Goal: Use online tool/utility: Utilize a website feature to perform a specific function

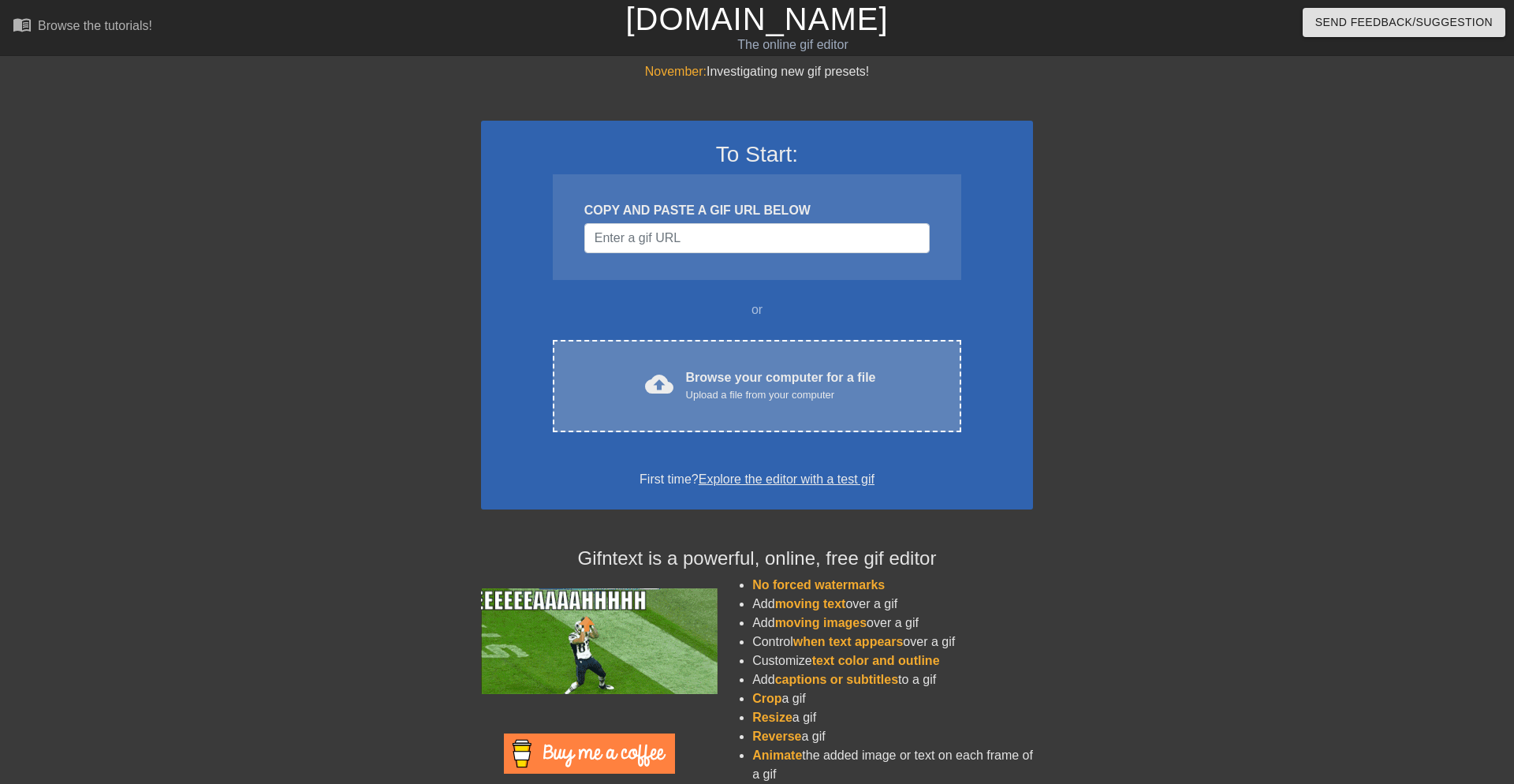
click at [739, 418] on div "cloud_upload Browse your computer for a file Upload a file from your computer C…" at bounding box center [757, 386] width 408 height 92
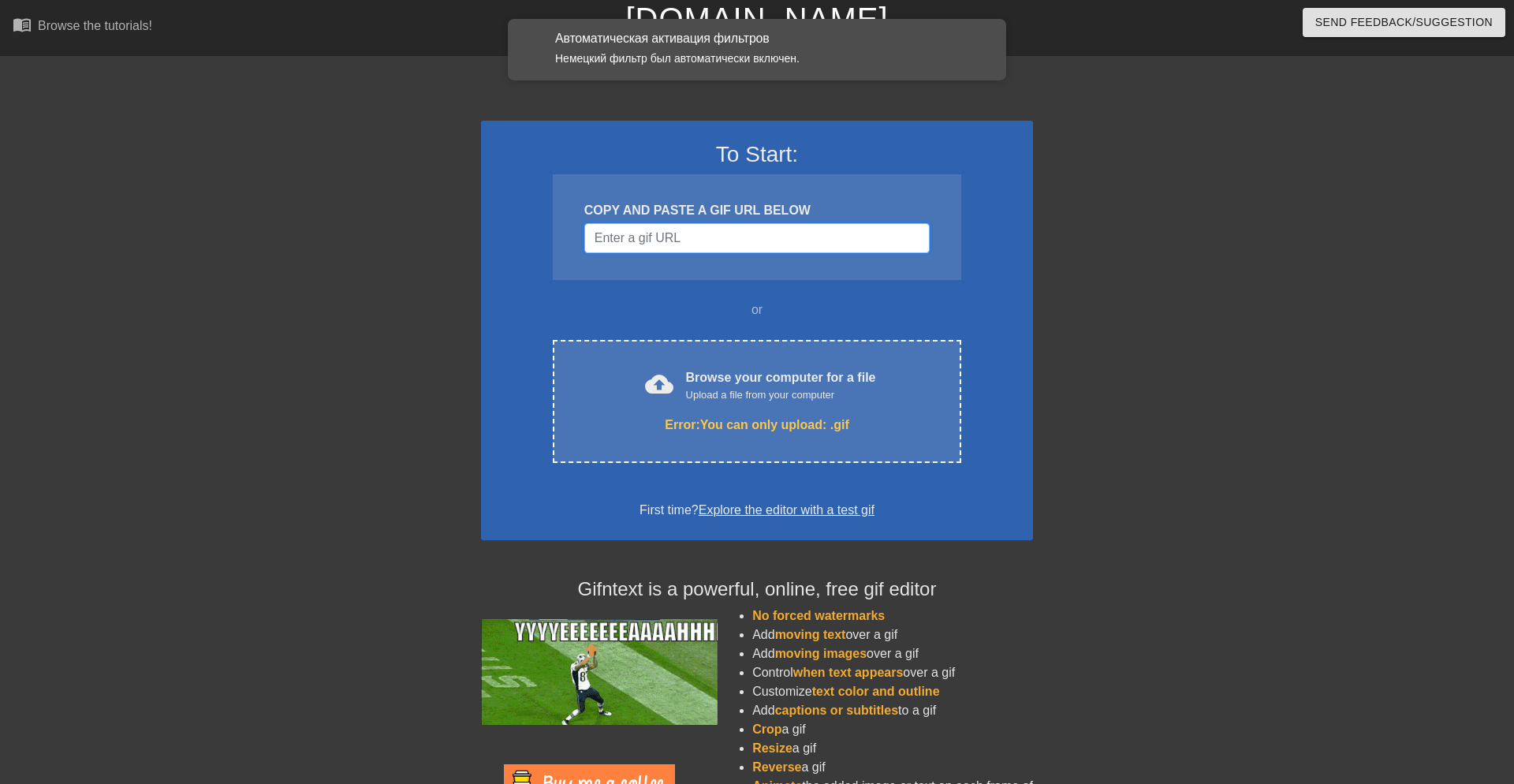
click at [608, 247] on input "Username" at bounding box center [757, 238] width 345 height 30
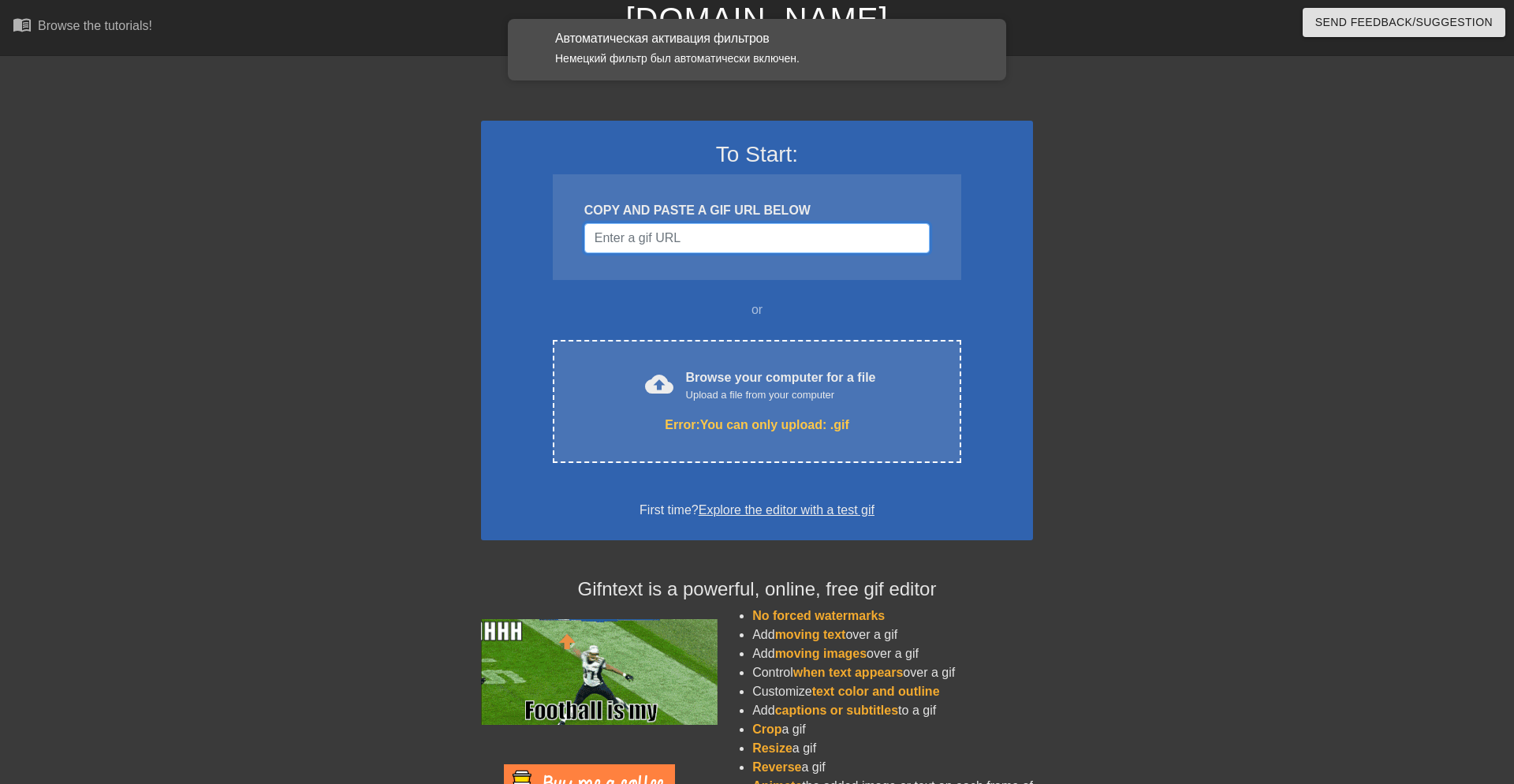
paste input "[URL][DOMAIN_NAME][DOMAIN_NAME]"
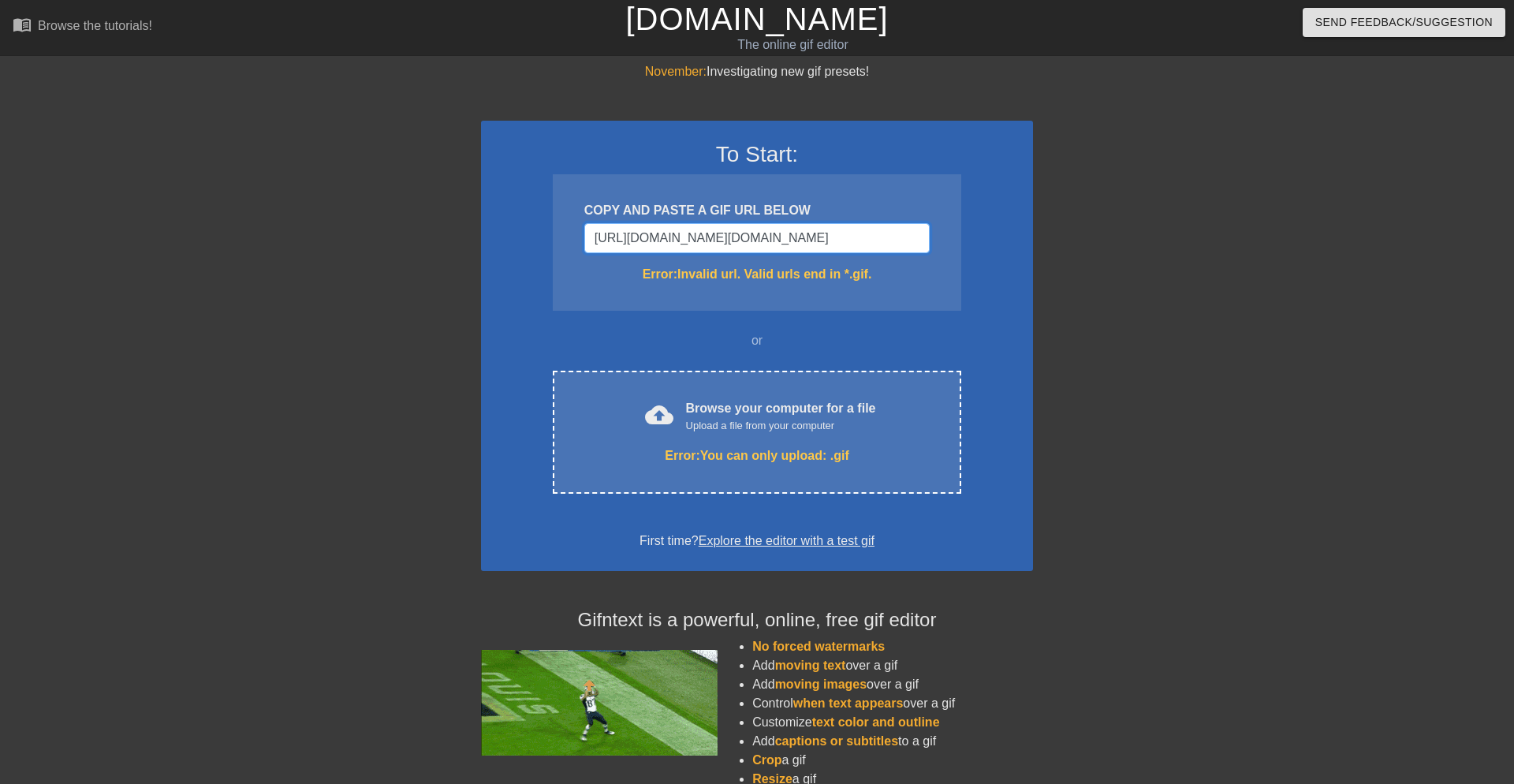
scroll to position [0, 602]
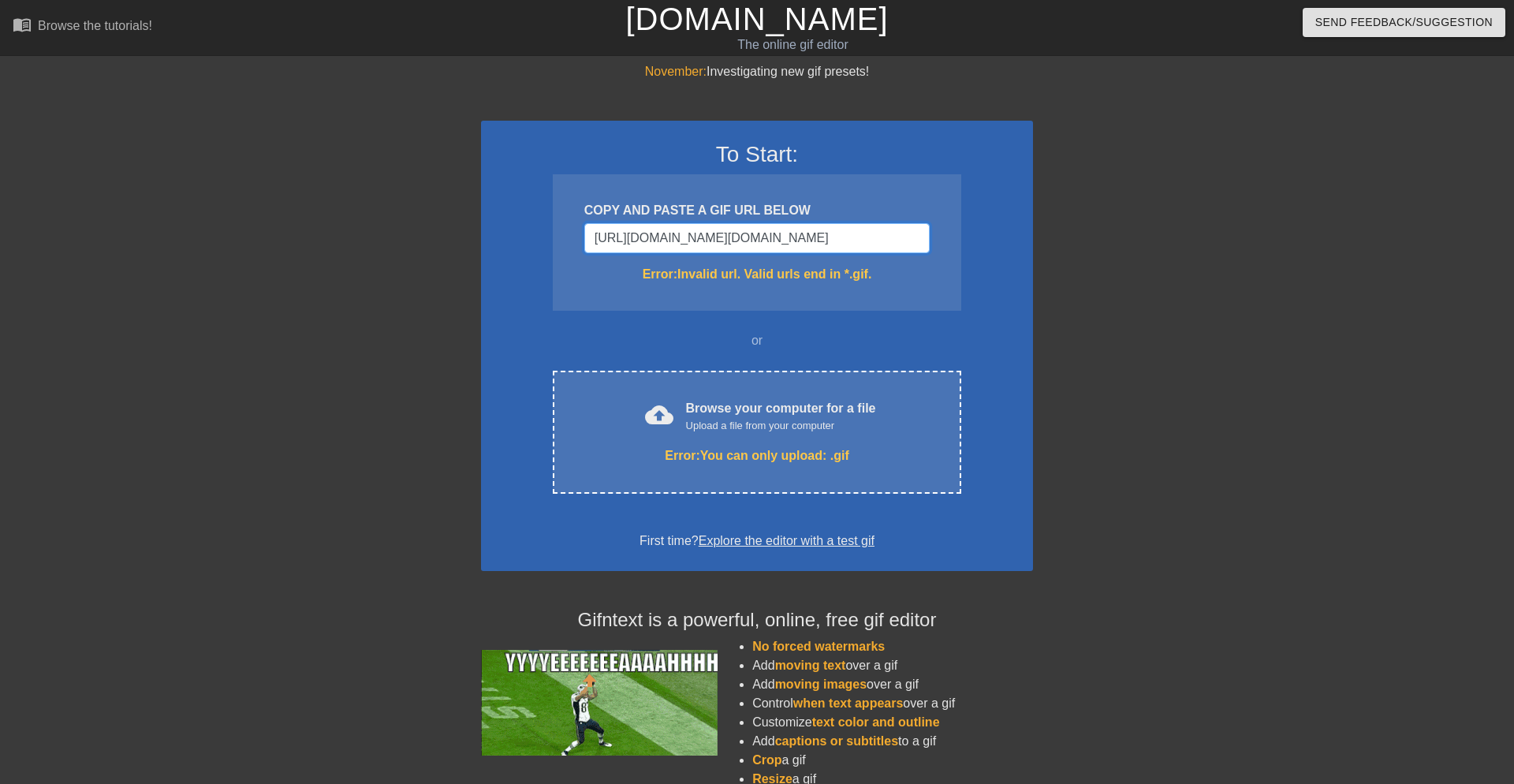
type input "[URL][DOMAIN_NAME][DOMAIN_NAME][DOMAIN_NAME]"
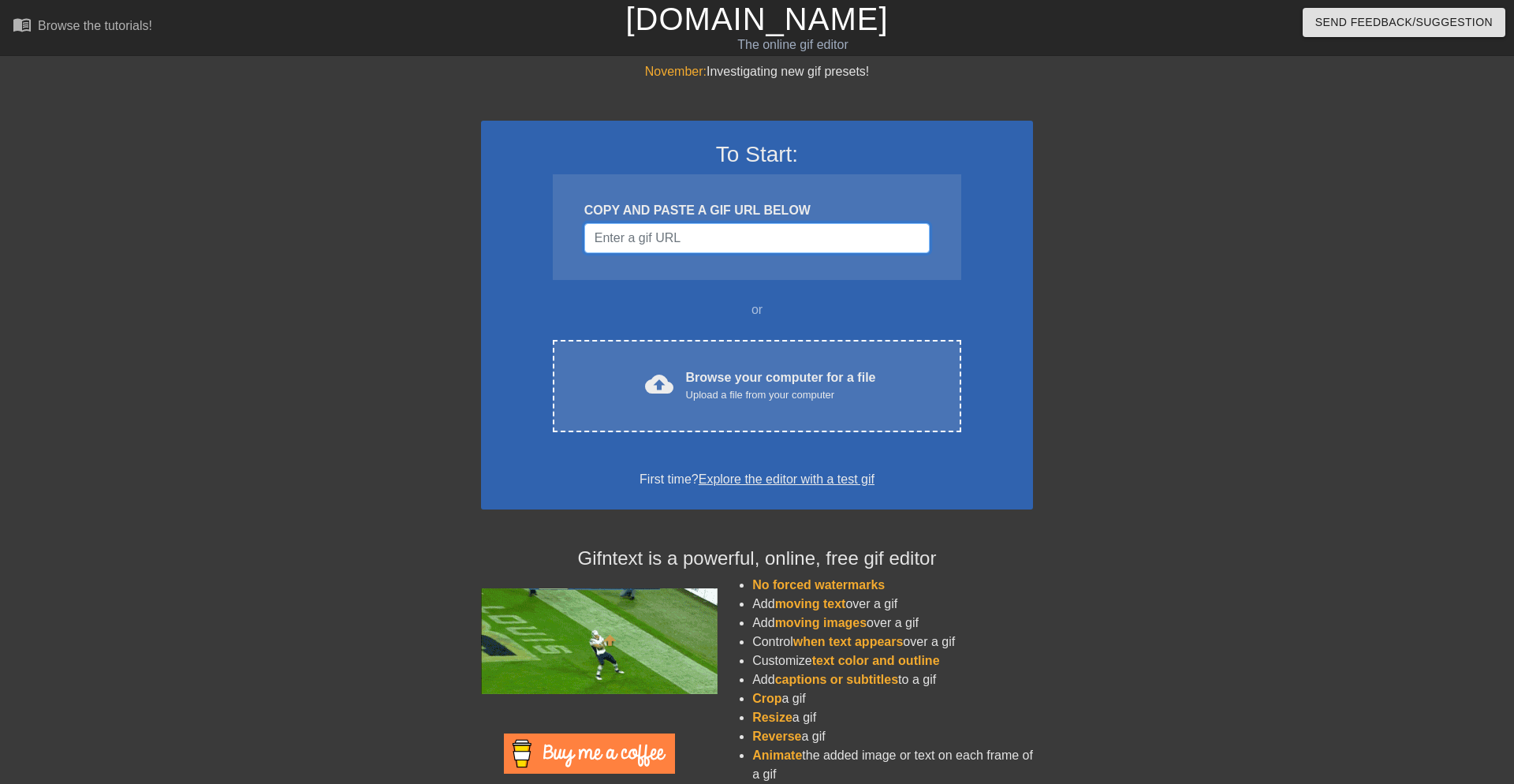
click at [727, 233] on input "Username" at bounding box center [757, 238] width 345 height 30
click at [745, 243] on input "Username" at bounding box center [757, 238] width 345 height 30
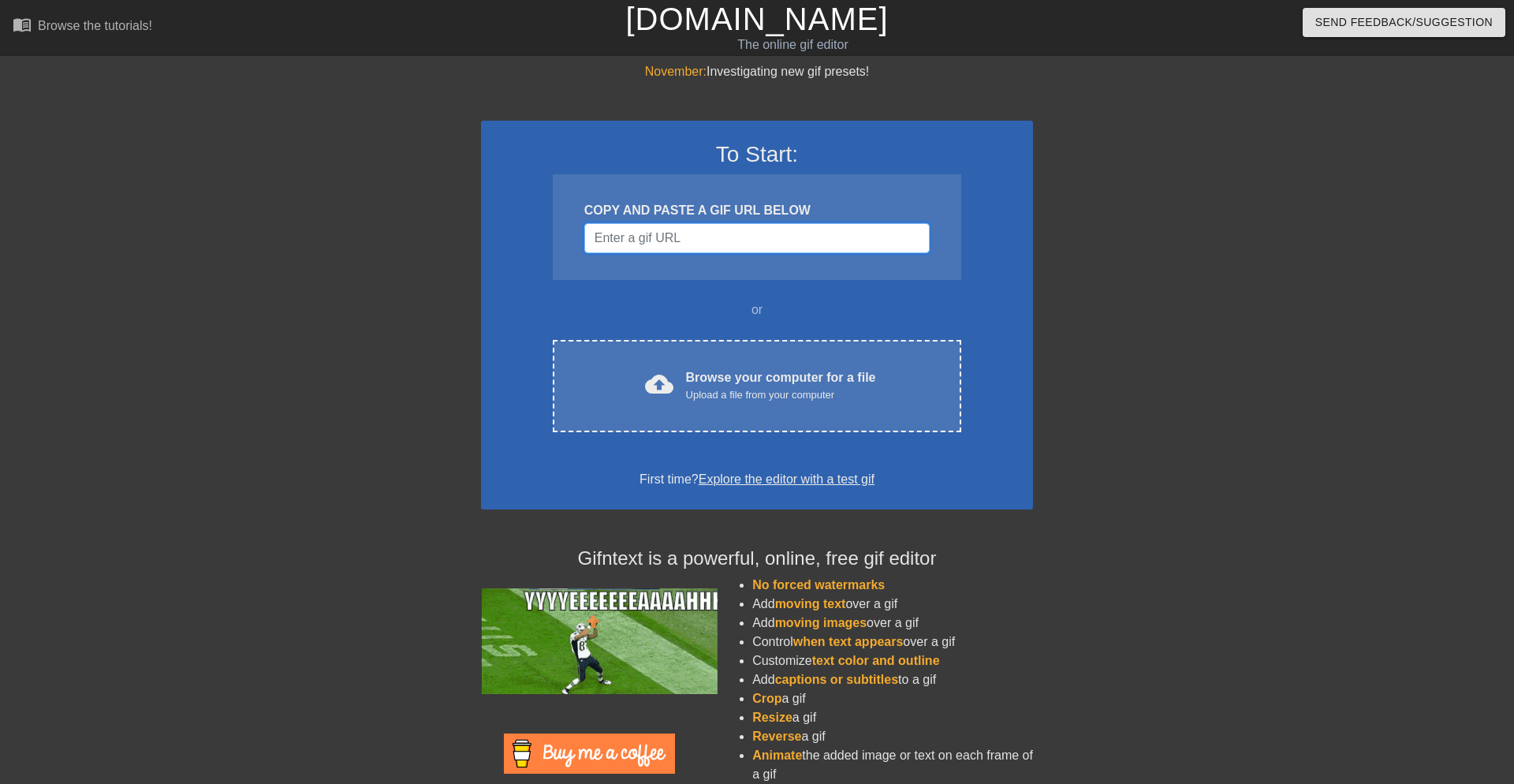
paste input "https://images-ext-1.discordapp.net/external/772GScbdlygkWXQ1HvDvAr_Ry9sZkfc4tF…"
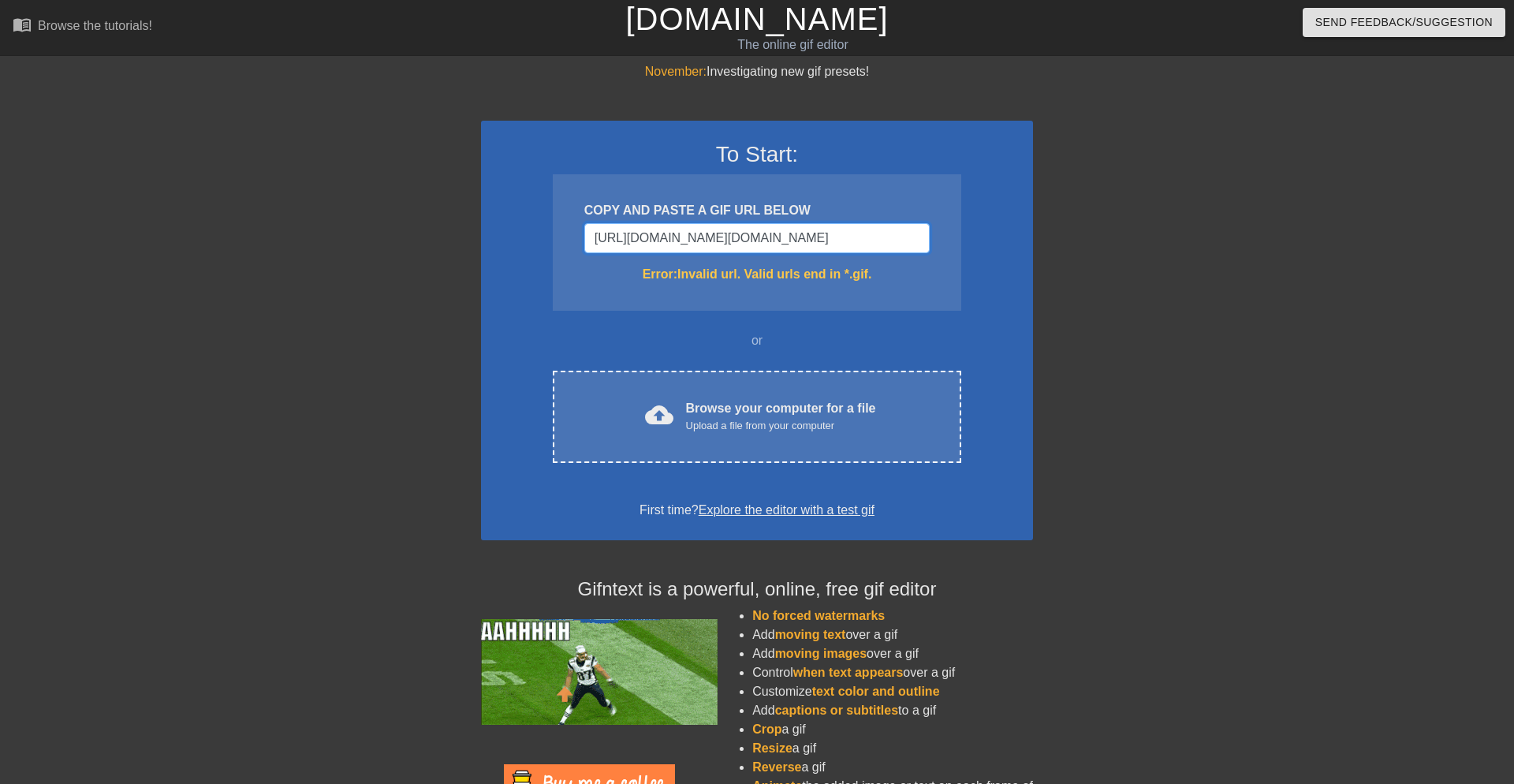
scroll to position [0, 602]
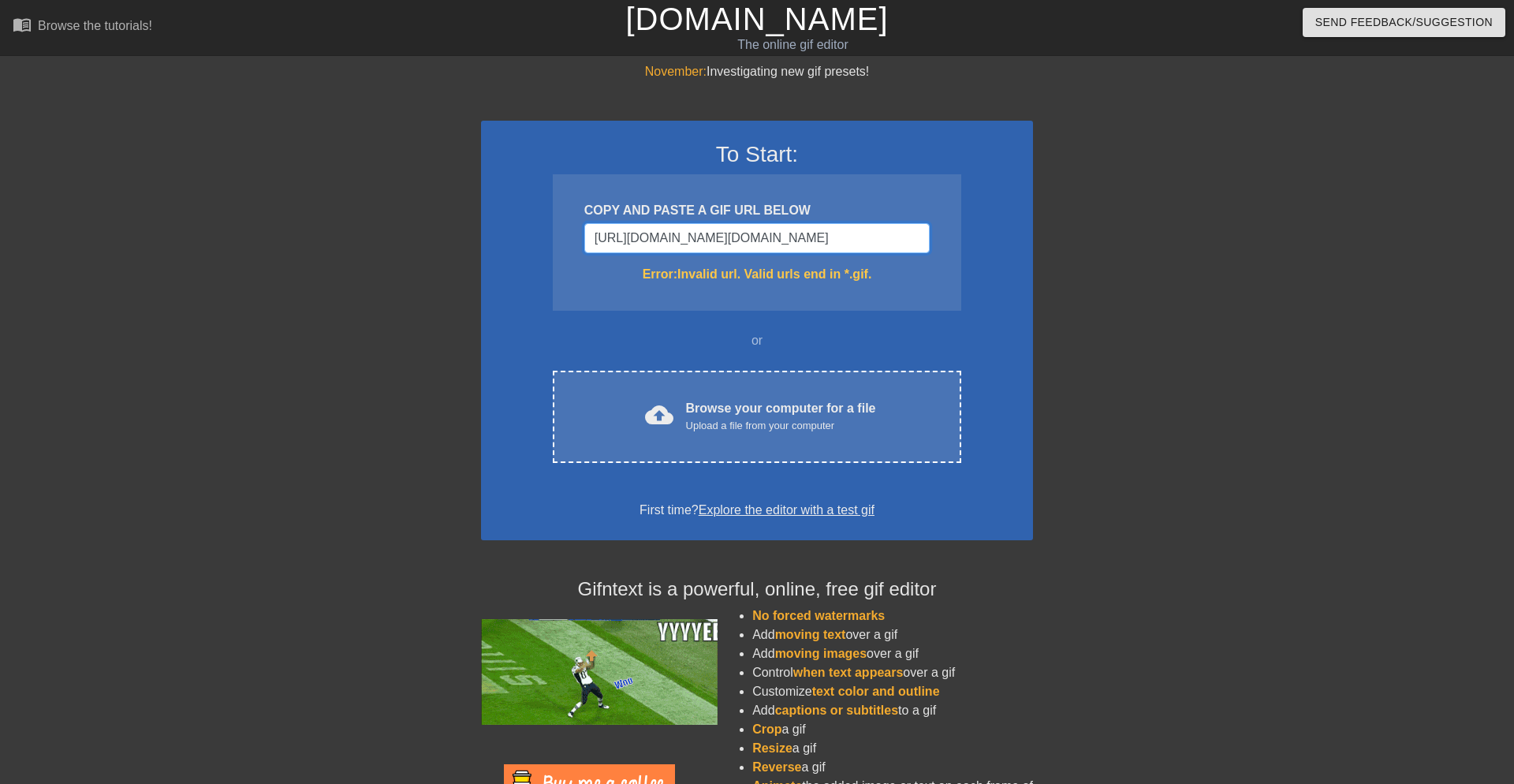
type input "https://images-ext-1.discordapp.net/external/772GScbdlygkWXQ1HvDvAr_Ry9sZkfc4tF…"
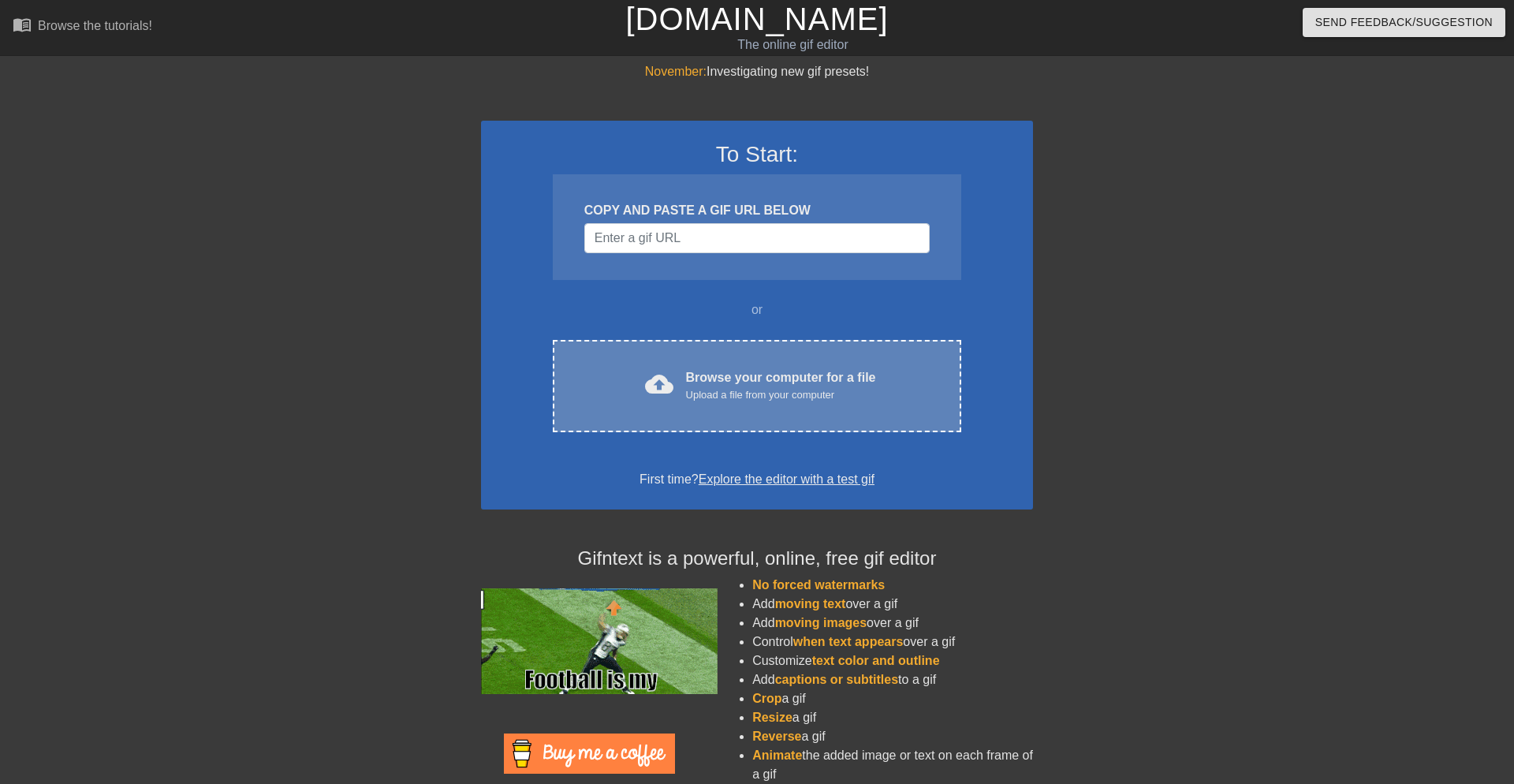
click at [707, 354] on div "cloud_upload Browse your computer for a file Upload a file from your computer C…" at bounding box center [757, 386] width 408 height 92
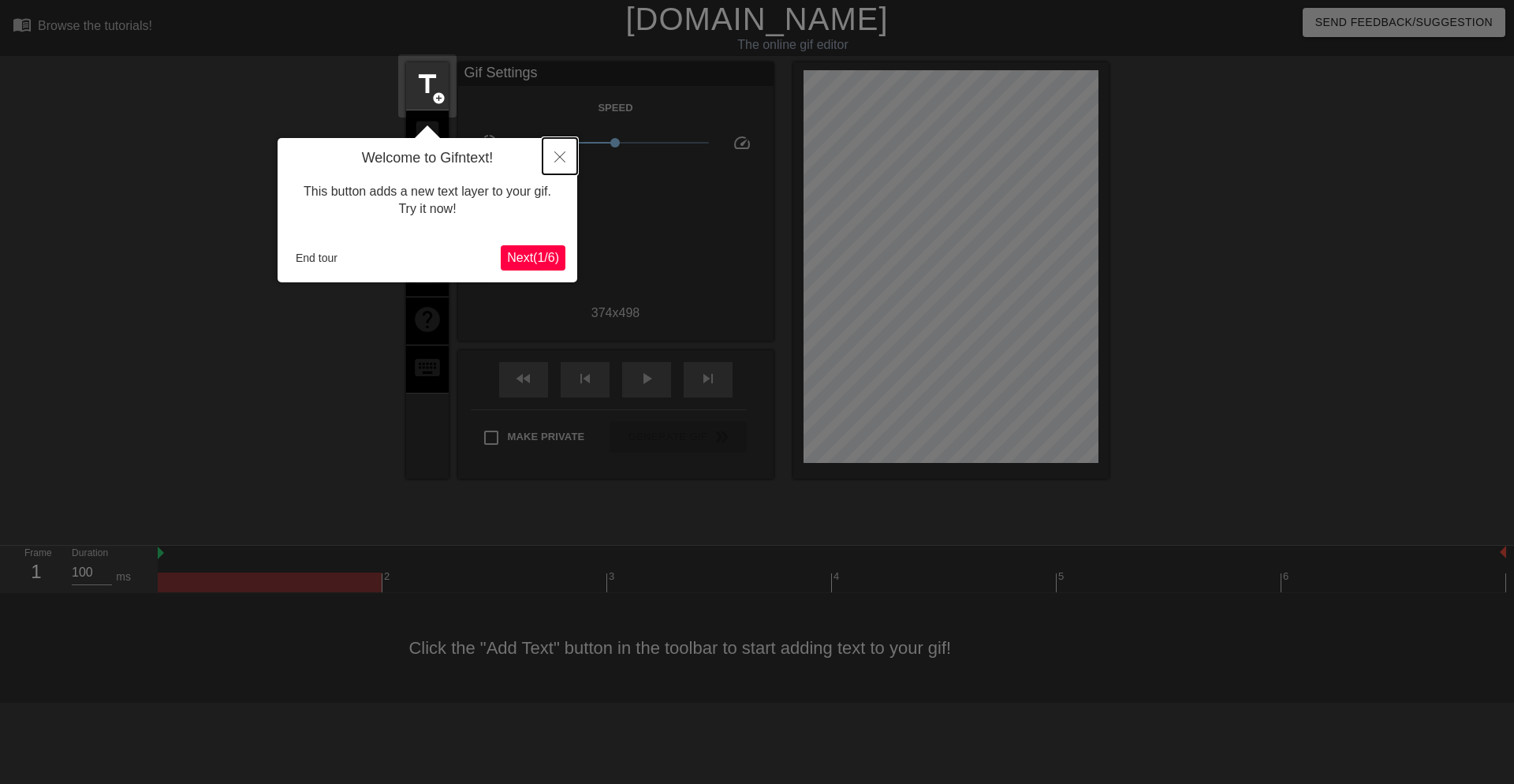
click at [569, 167] on button "Close" at bounding box center [559, 156] width 34 height 36
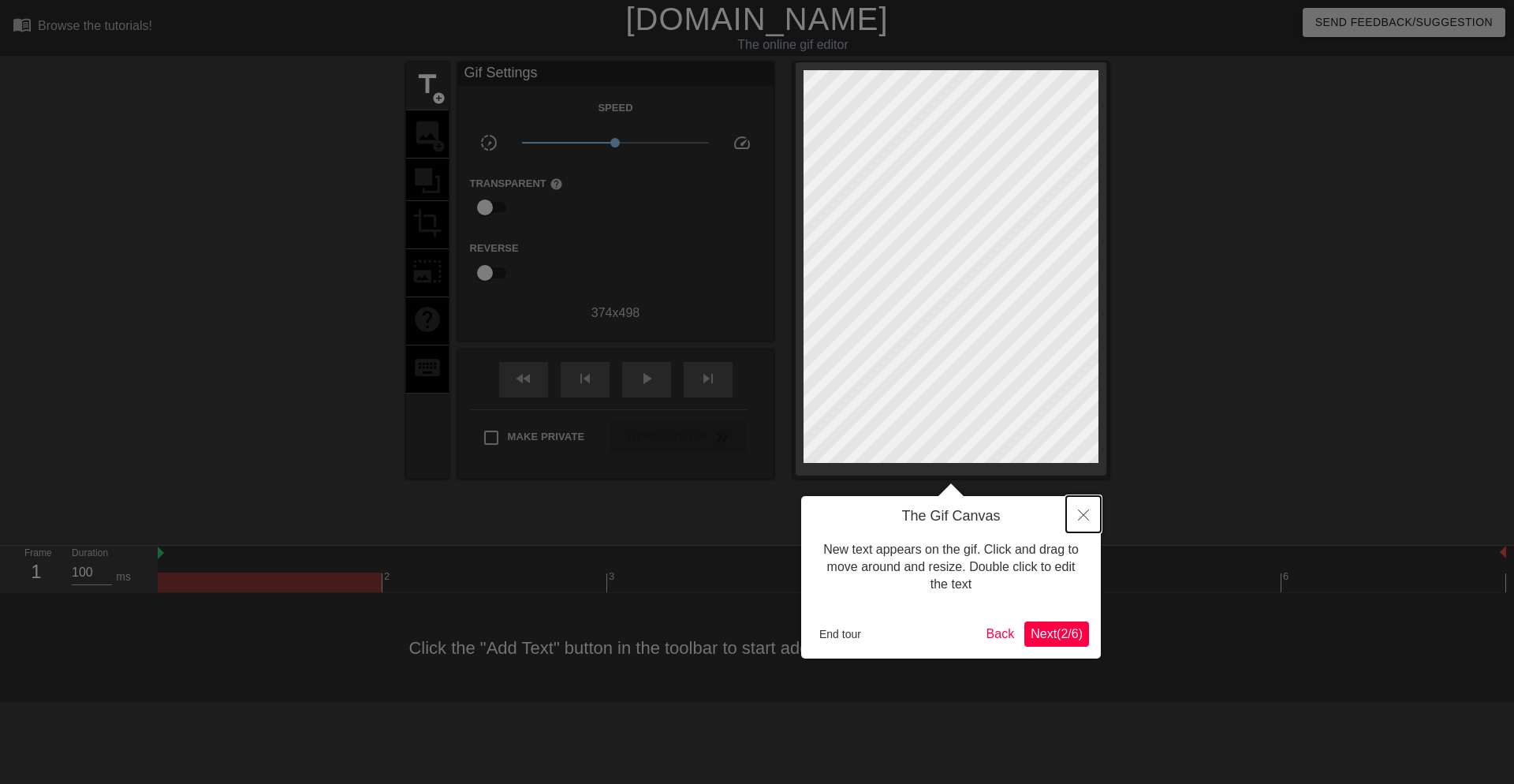
click at [1096, 521] on button "Close" at bounding box center [1083, 514] width 34 height 36
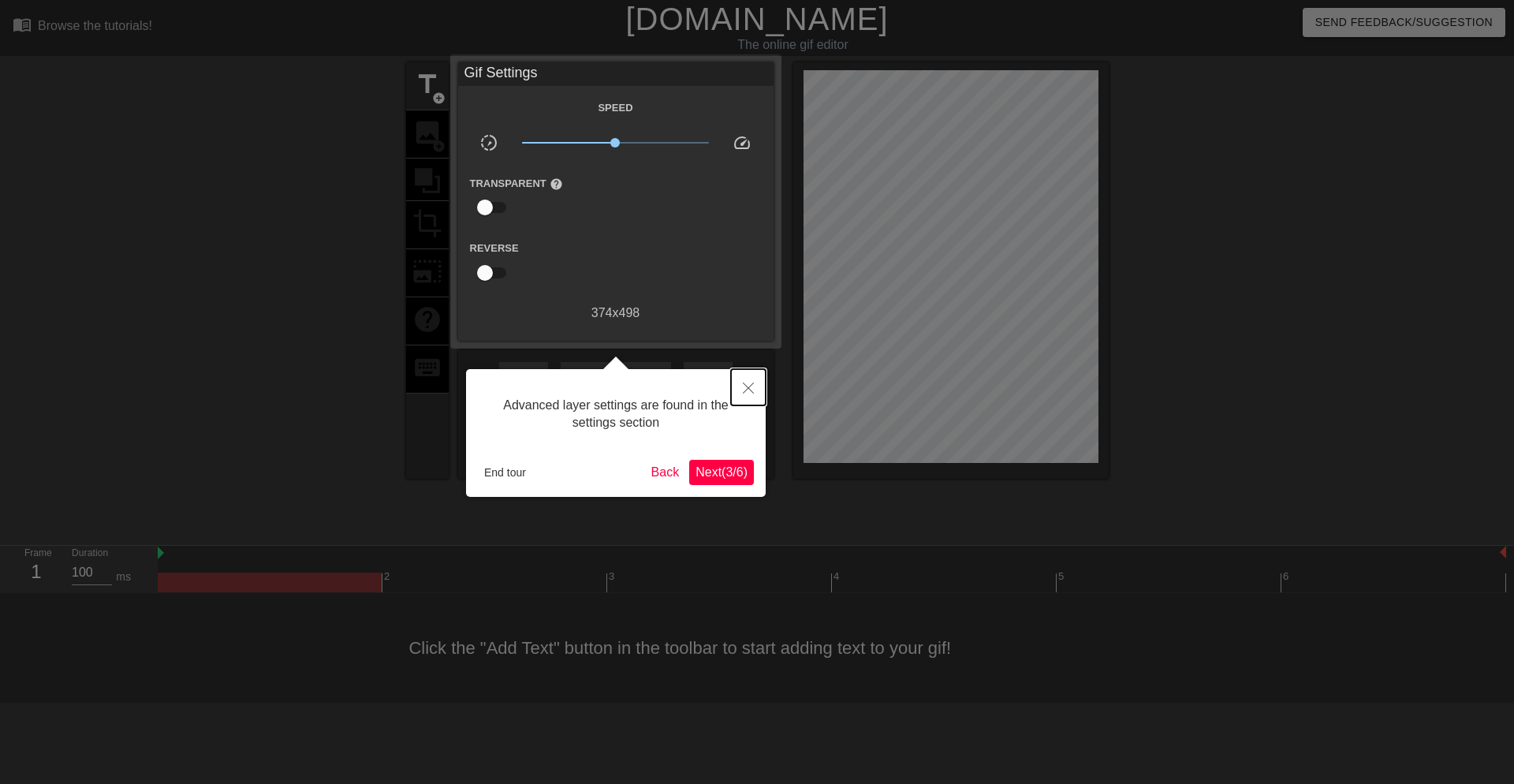
click at [756, 389] on button "Close" at bounding box center [748, 387] width 34 height 36
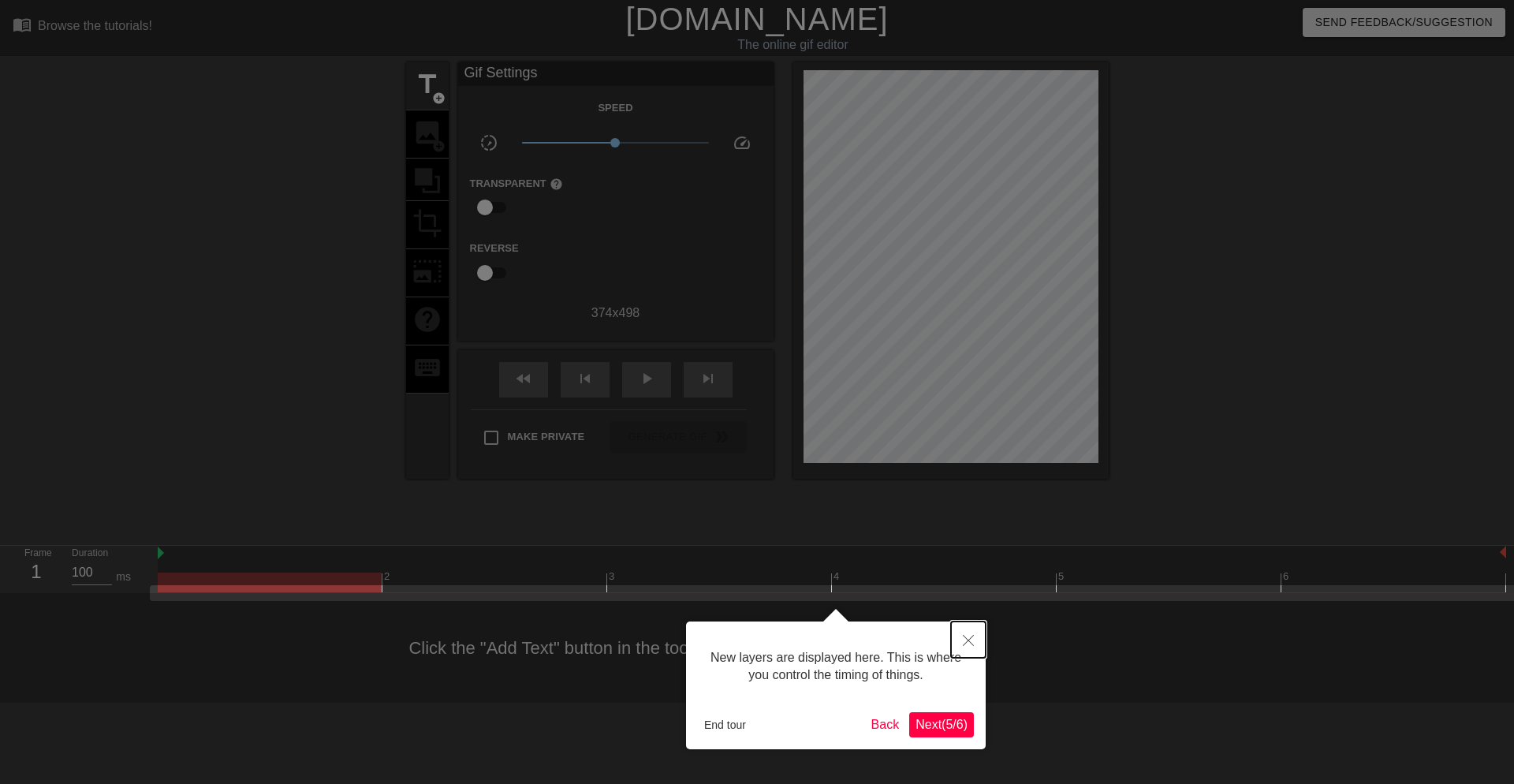
click at [970, 640] on icon "Close" at bounding box center [969, 640] width 11 height 11
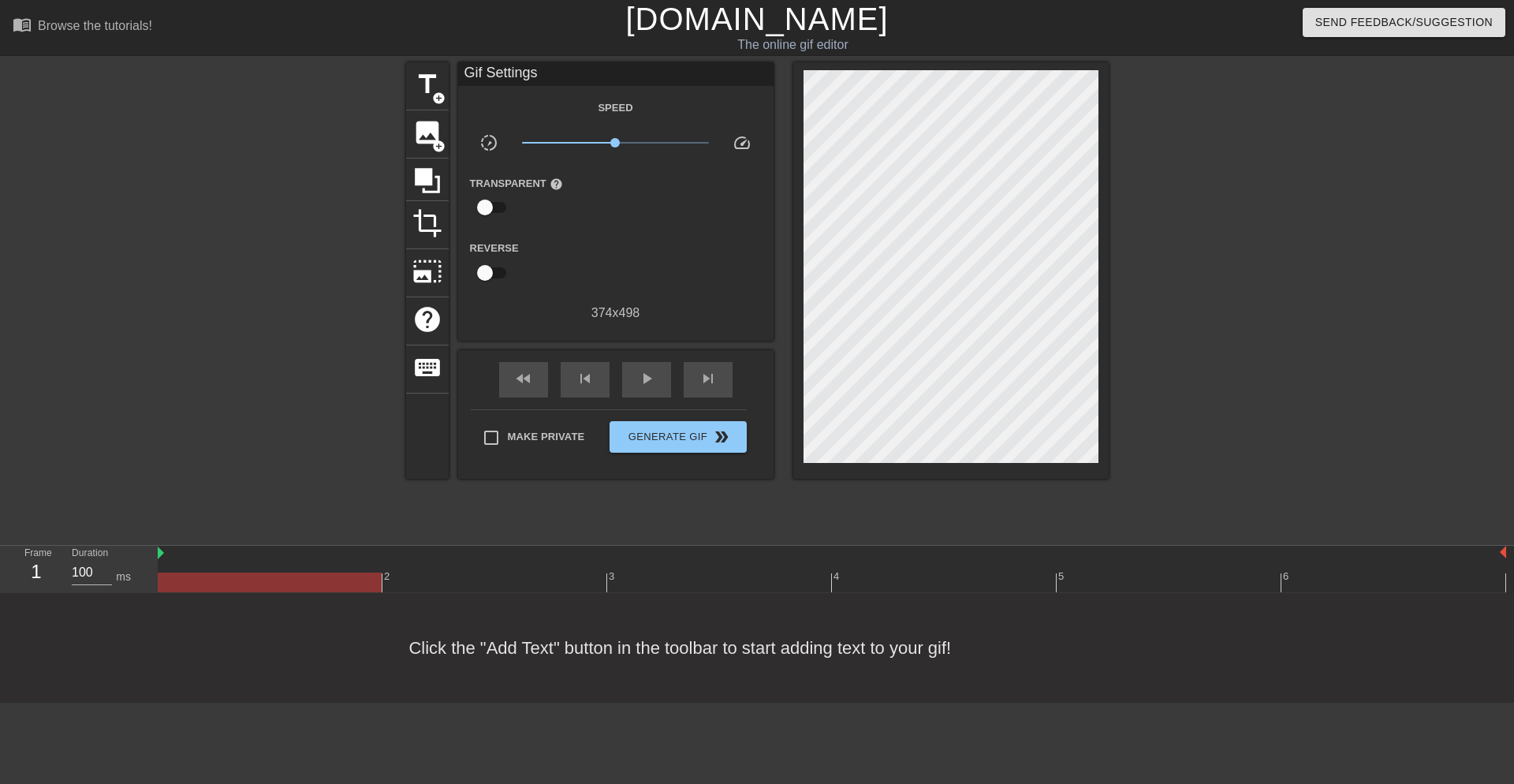
click at [451, 116] on div "title add_circle image add_circle crop photo_size_select_large help keyboard Gi…" at bounding box center [758, 270] width 703 height 417
click at [443, 124] on div "image add_circle" at bounding box center [428, 134] width 43 height 48
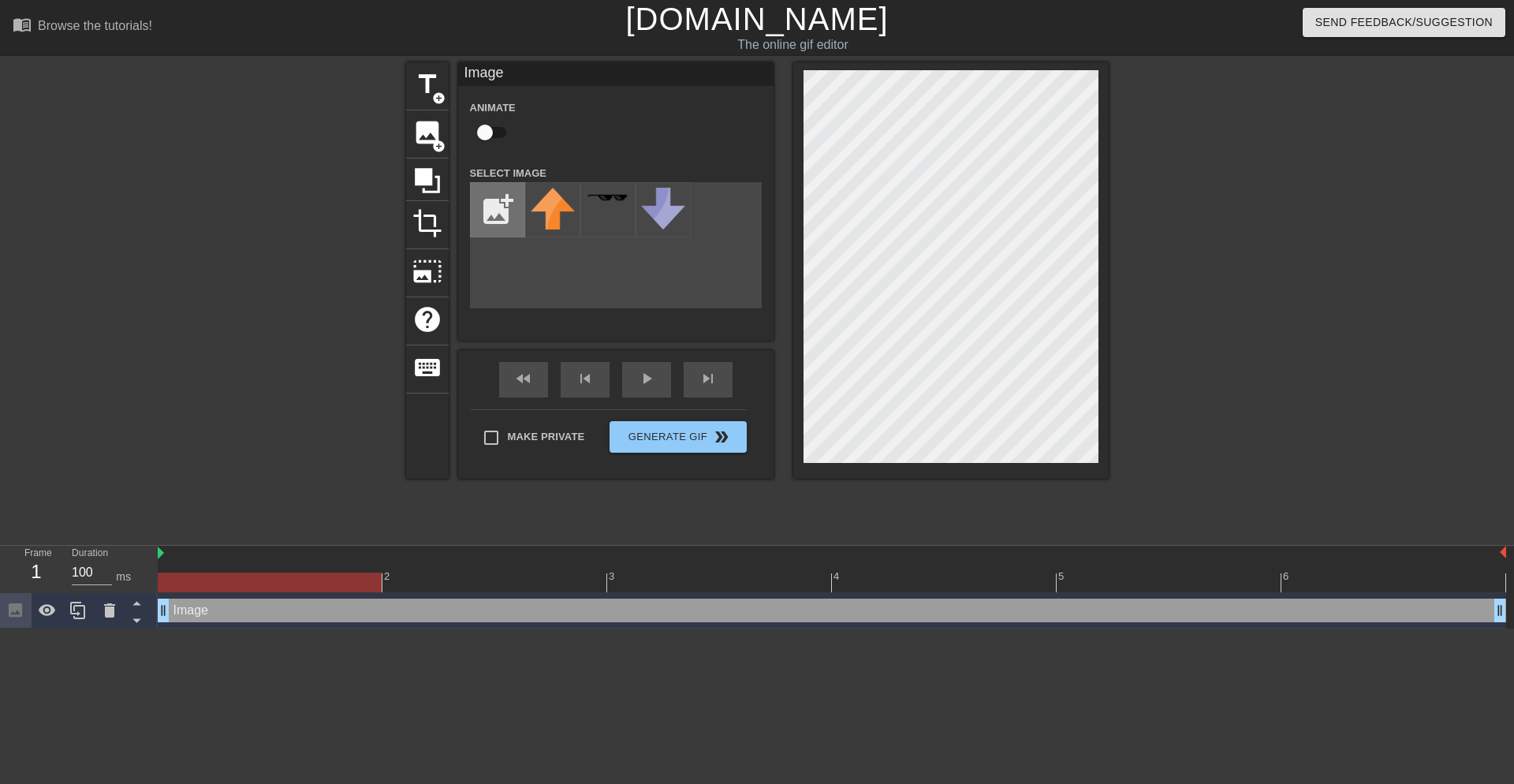
click at [498, 220] on input "file" at bounding box center [498, 210] width 54 height 54
click at [848, 521] on div "title add_circle image add_circle crop photo_size_select_large help keyboard Im…" at bounding box center [758, 299] width 703 height 474
click at [491, 214] on input "file" at bounding box center [498, 210] width 54 height 54
click at [499, 207] on input "file" at bounding box center [498, 210] width 54 height 54
type input "C:\fakepath\image.png"
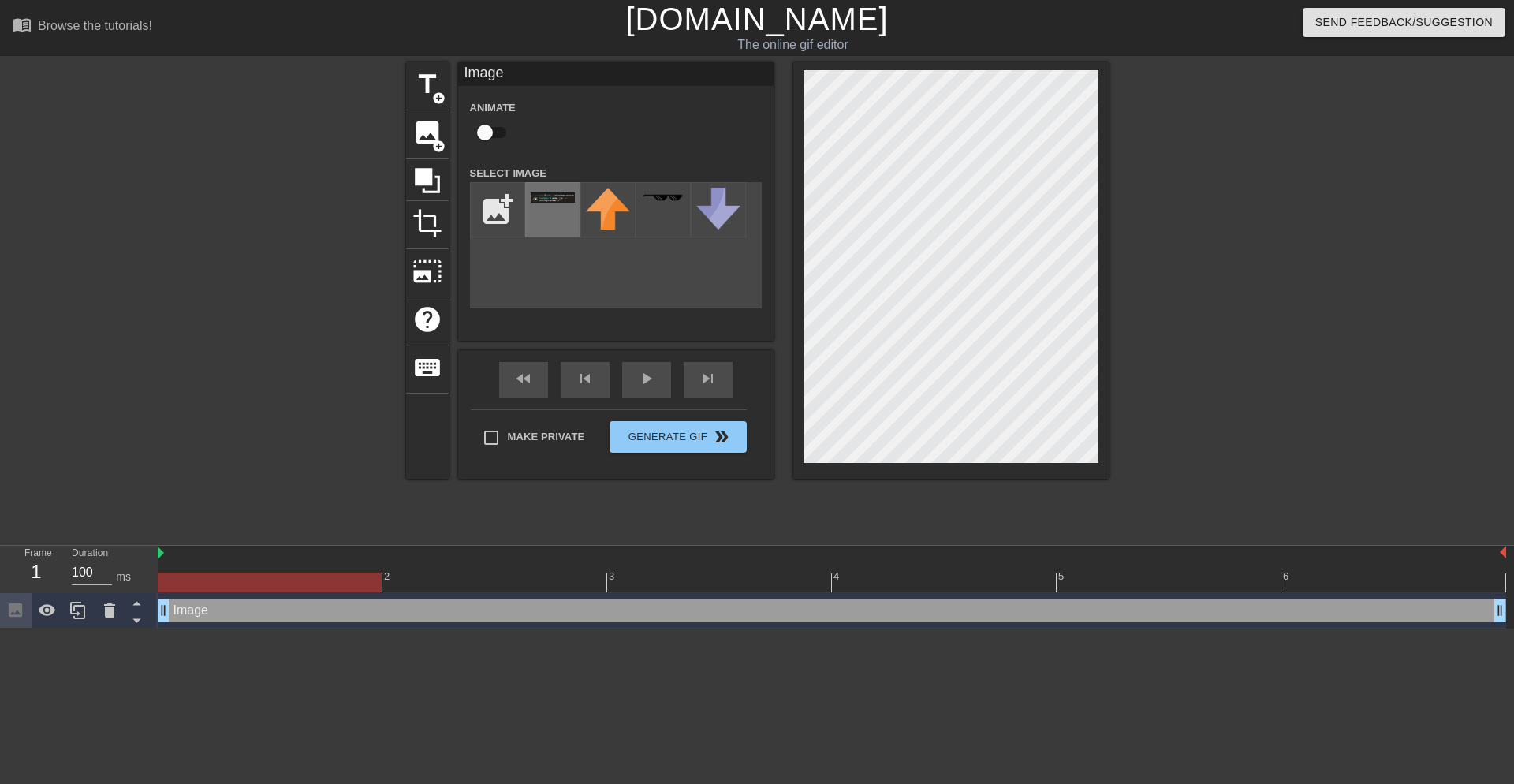
click at [560, 213] on div at bounding box center [552, 209] width 55 height 55
click at [920, 227] on div "title add_circle image add_circle crop photo_size_select_large help keyboard Im…" at bounding box center [758, 270] width 703 height 417
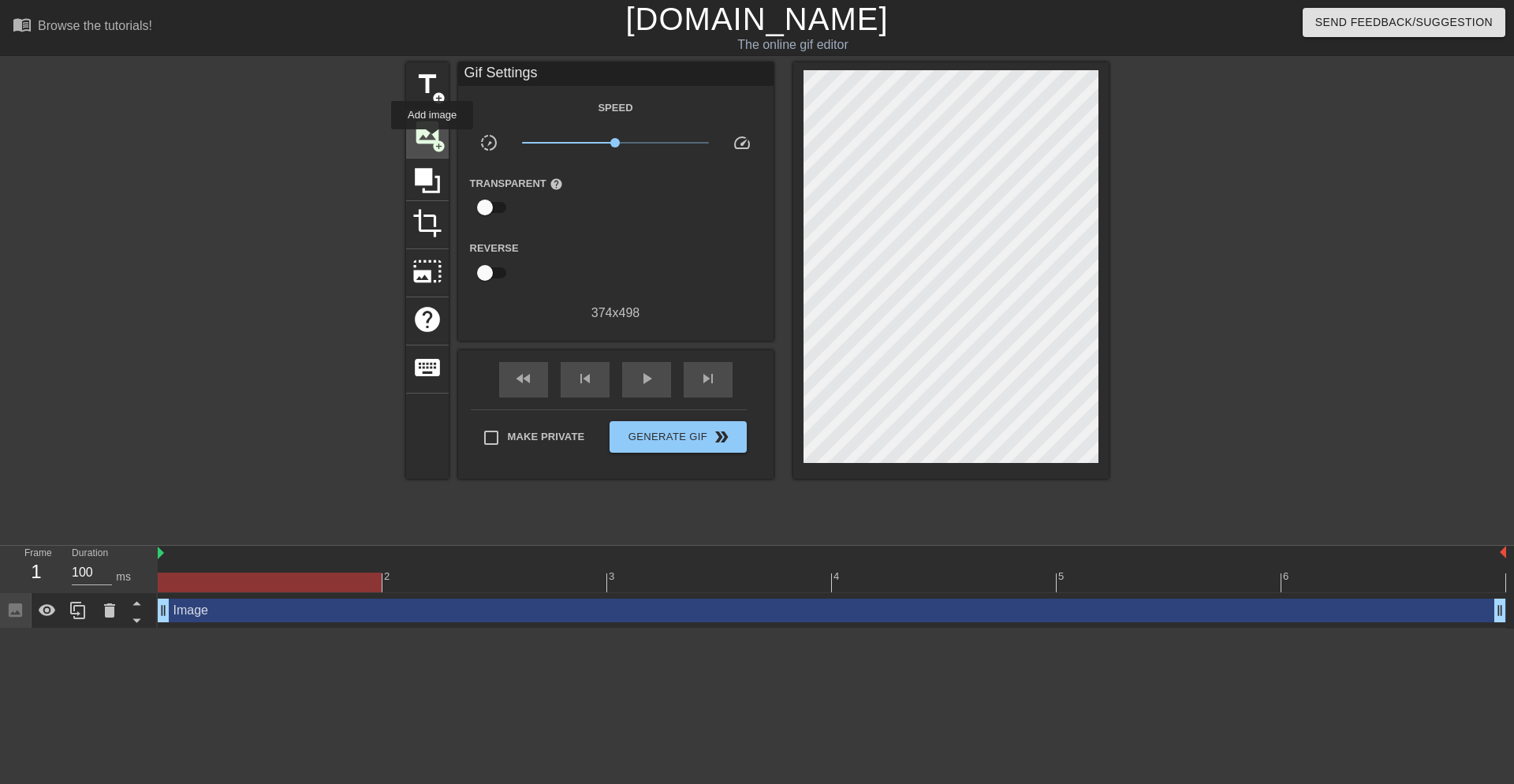
click at [433, 141] on span "add_circle" at bounding box center [439, 146] width 13 height 13
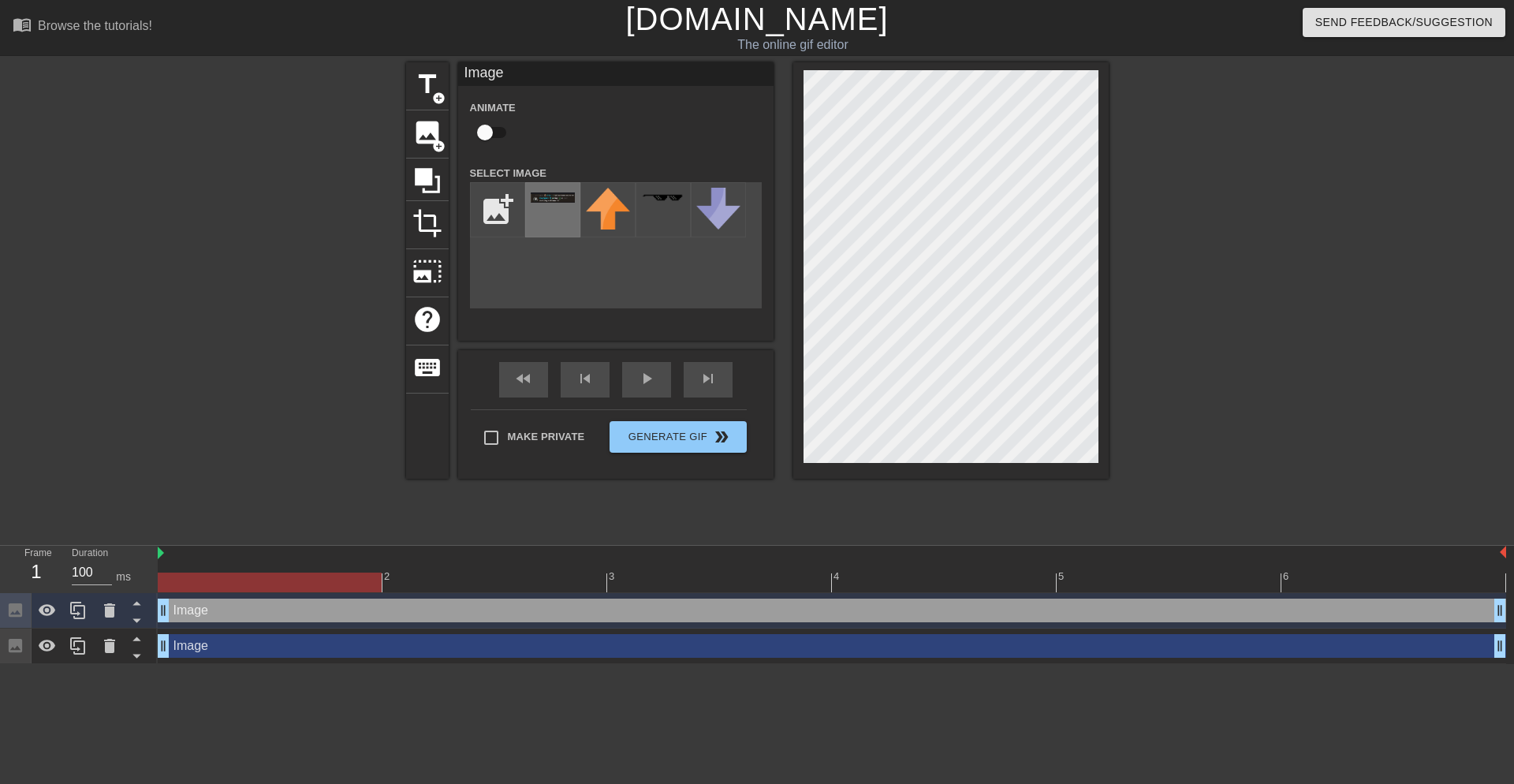
click at [555, 211] on div at bounding box center [552, 209] width 55 height 55
click at [1114, 433] on div "title add_circle image add_circle crop photo_size_select_large help keyboard Im…" at bounding box center [757, 299] width 1514 height 474
click at [1116, 434] on div "title add_circle image add_circle crop photo_size_select_large help keyboard Im…" at bounding box center [757, 299] width 1514 height 474
click at [663, 435] on span "Generate Gif double_arrow" at bounding box center [678, 436] width 124 height 19
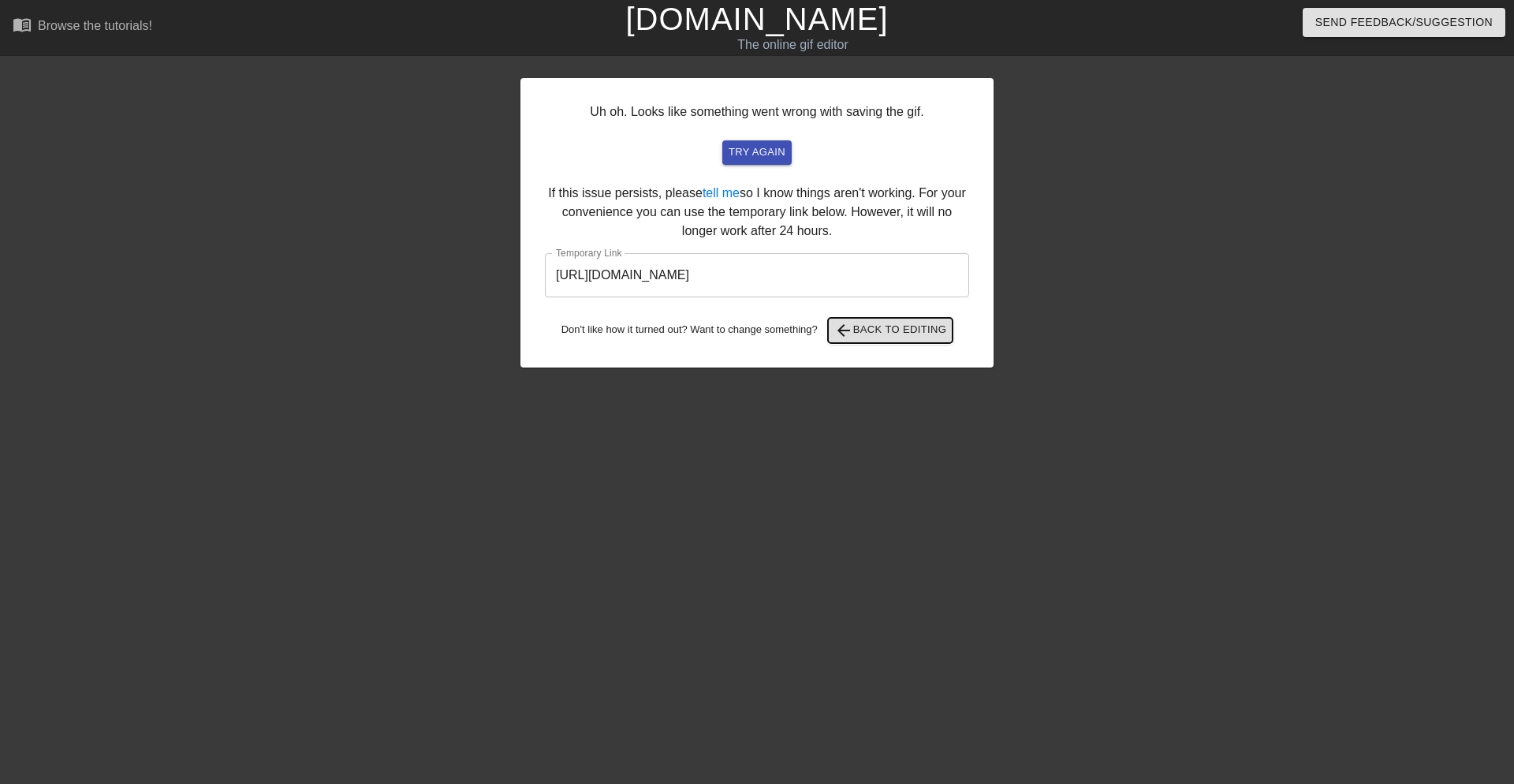
click at [911, 336] on span "arrow_back Back to Editing" at bounding box center [890, 330] width 113 height 19
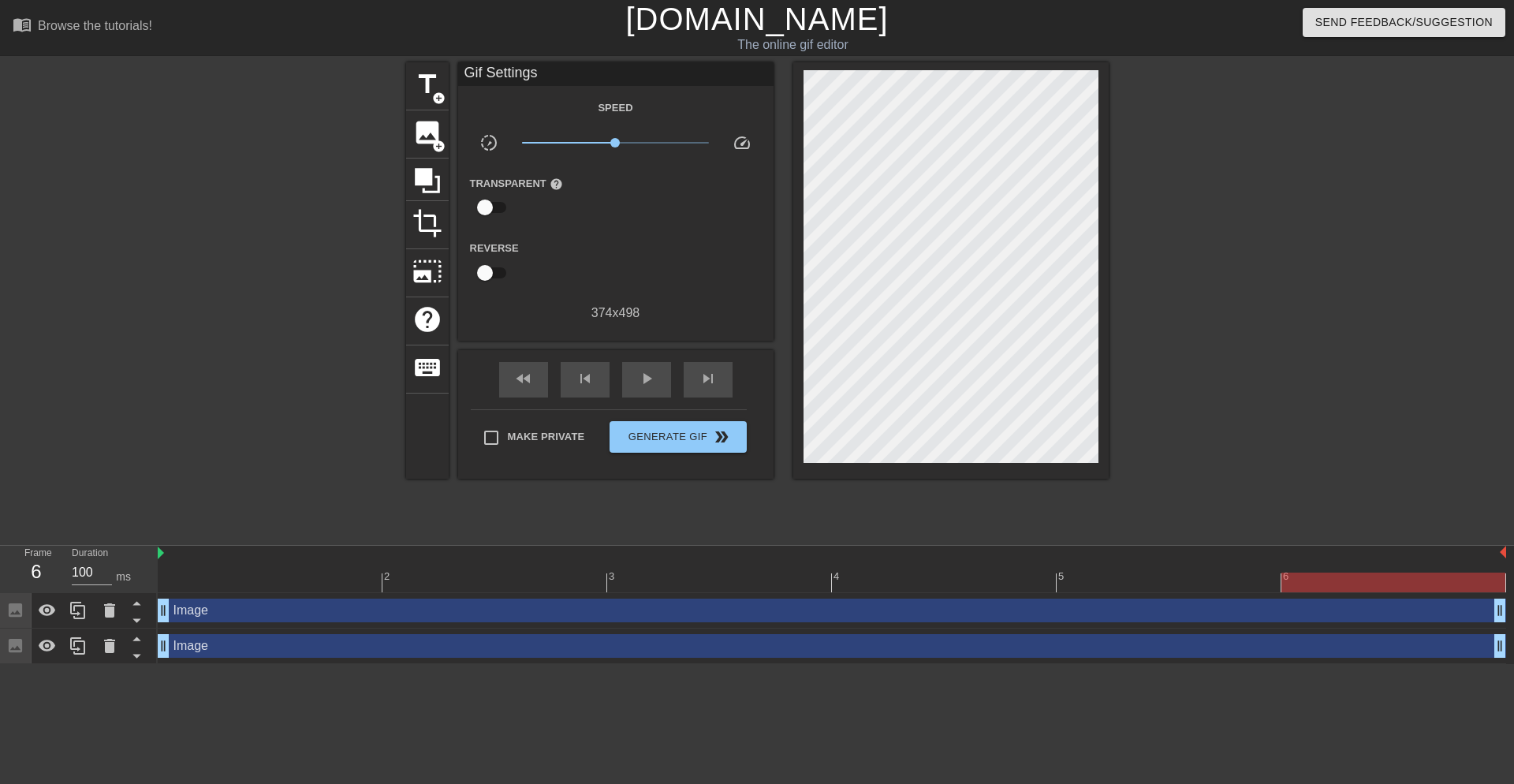
click at [1219, 314] on div at bounding box center [1246, 299] width 237 height 474
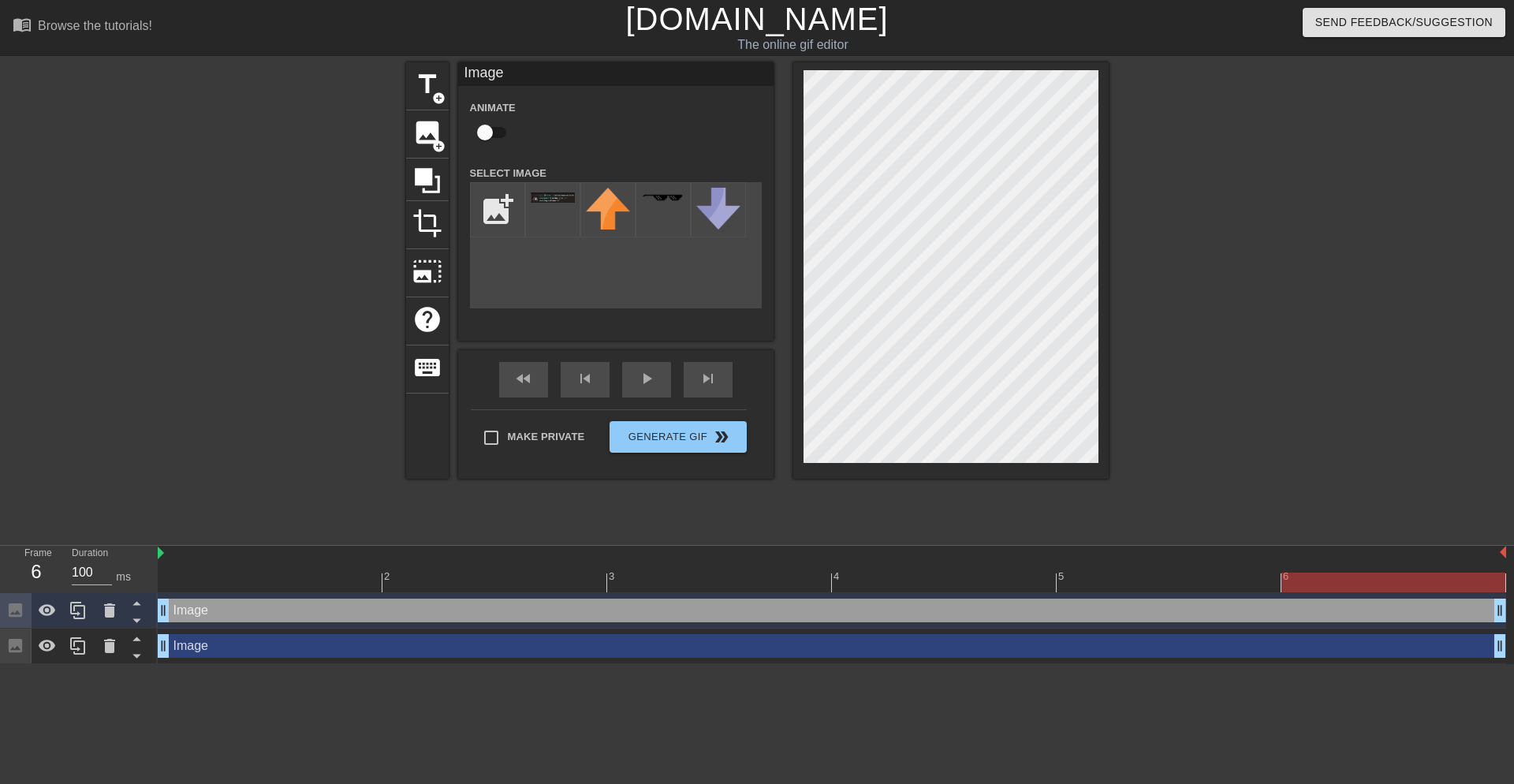
click at [475, 131] on input "checkbox" at bounding box center [485, 132] width 89 height 30
checkbox input "true"
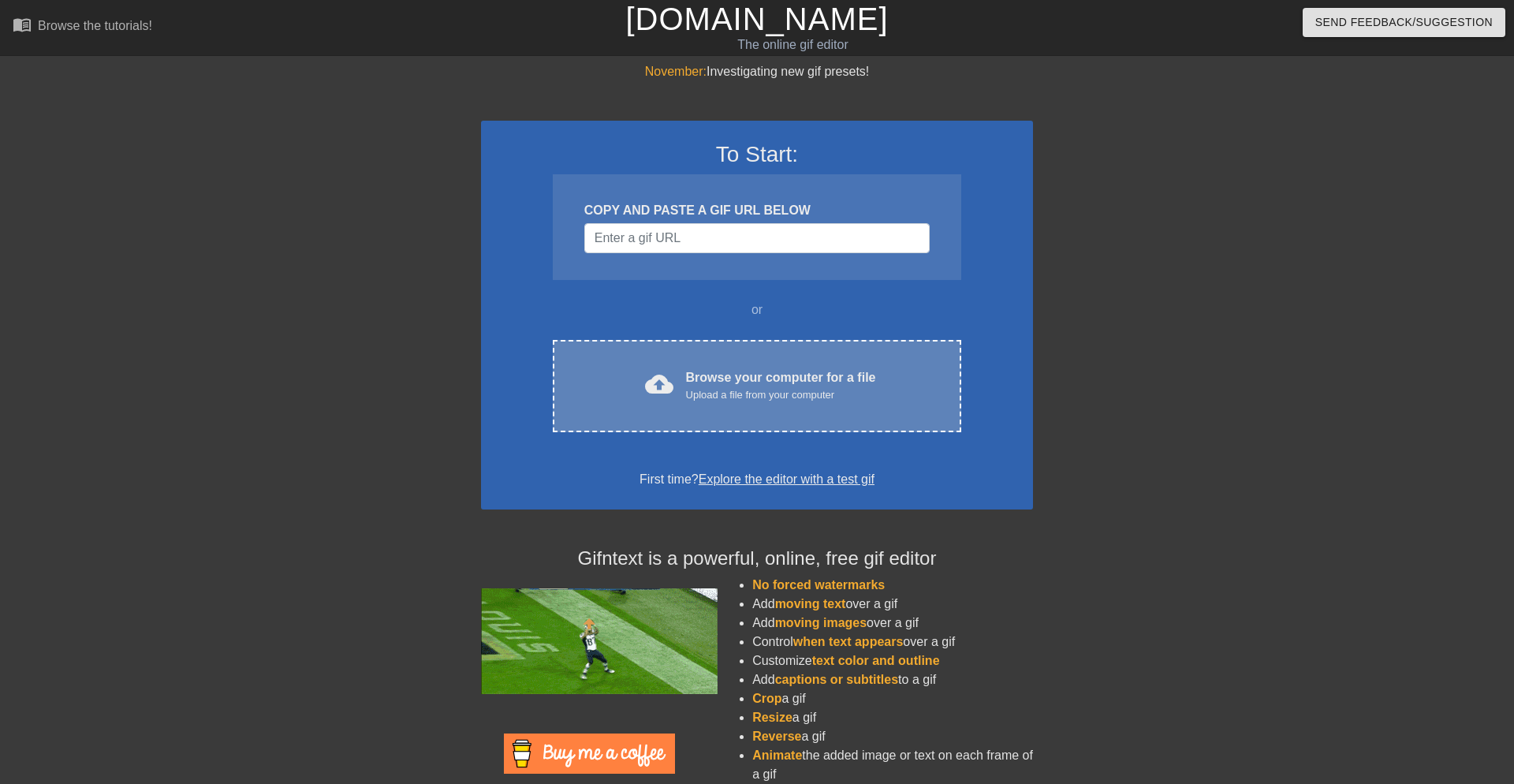
click at [709, 377] on div "Browse your computer for a file Upload a file from your computer" at bounding box center [781, 385] width 190 height 34
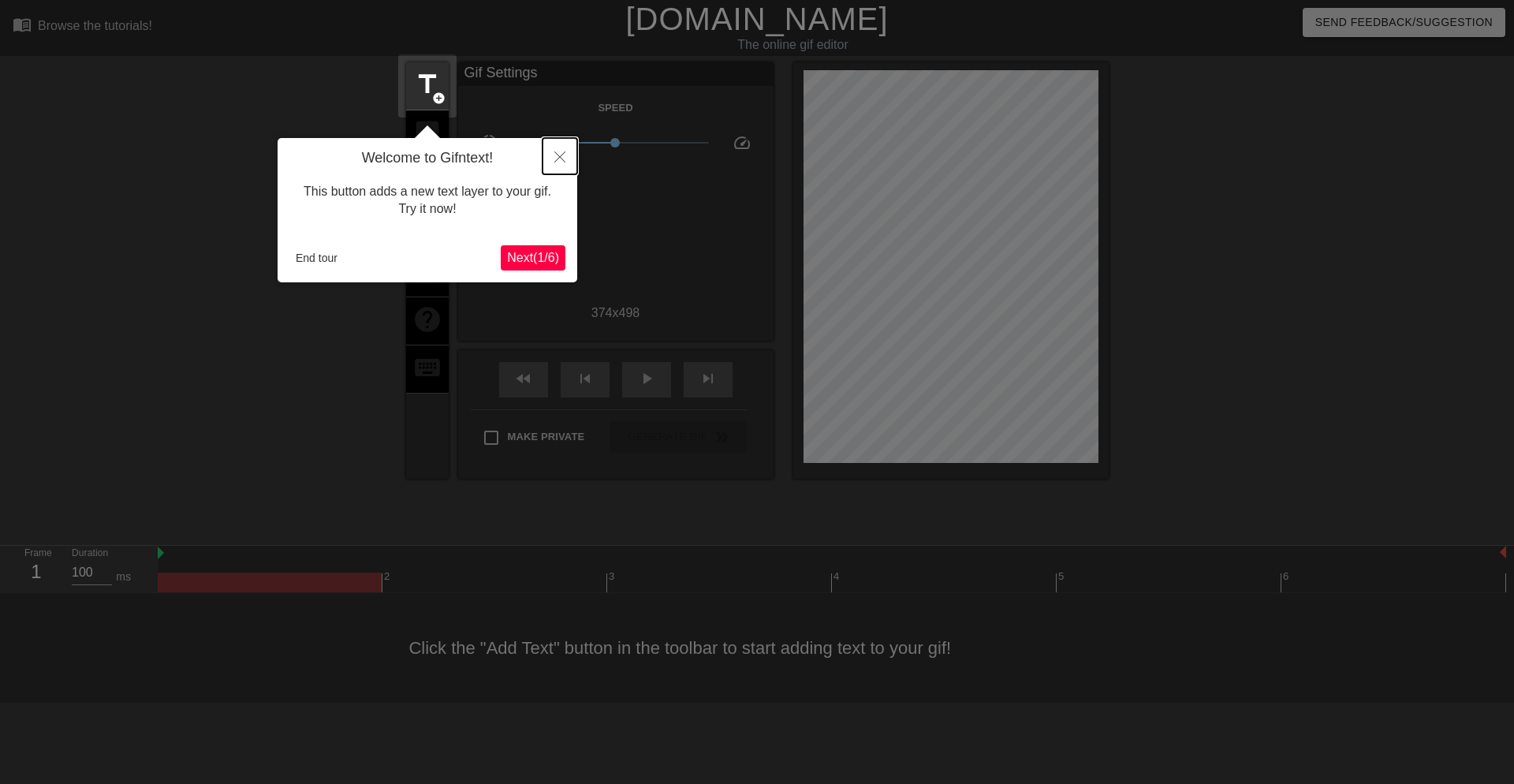
click at [565, 158] on icon "Close" at bounding box center [560, 157] width 11 height 11
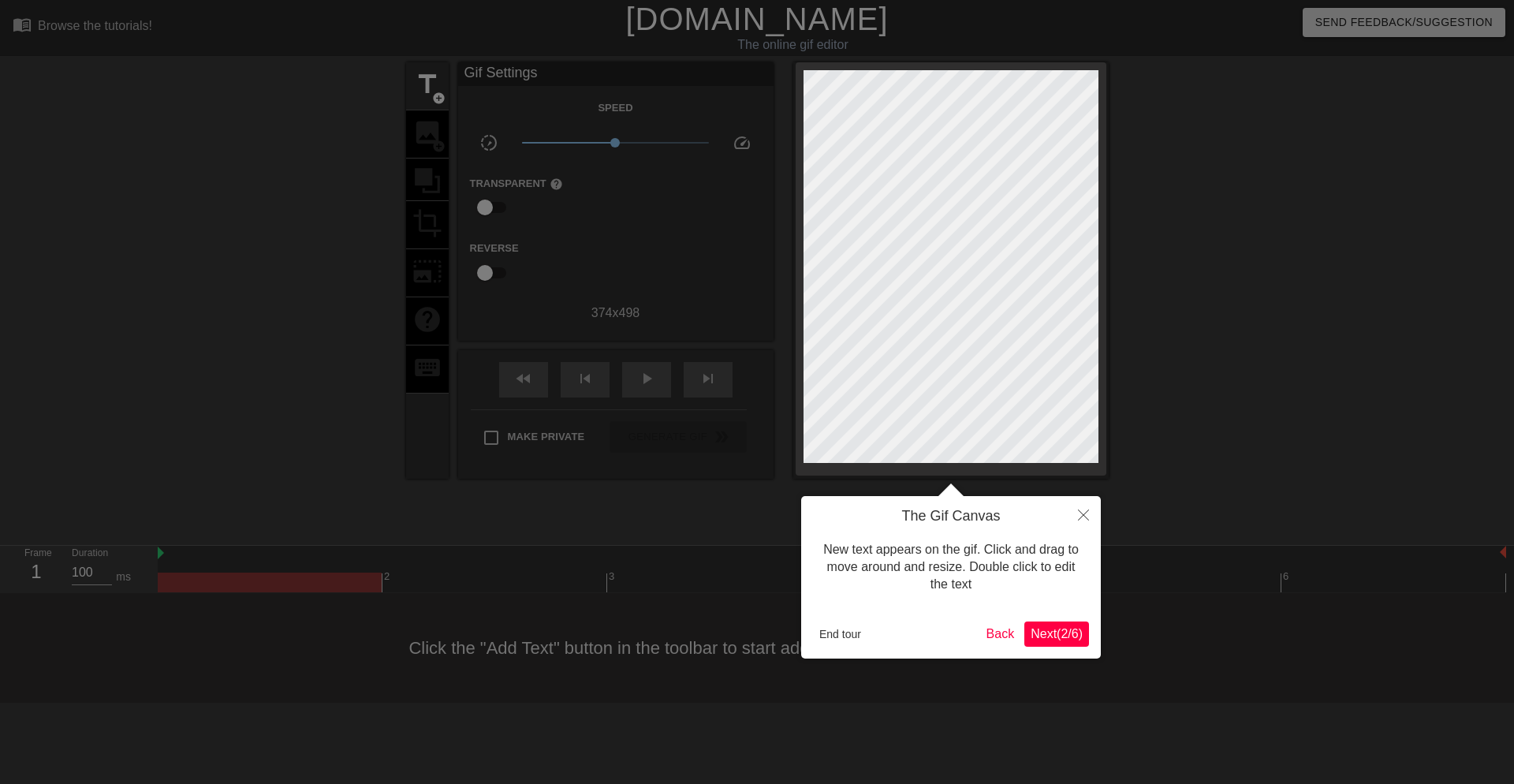
click at [1056, 513] on h4 "The Gif Canvas" at bounding box center [951, 516] width 276 height 18
click at [1082, 519] on icon "Close" at bounding box center [1083, 515] width 11 height 11
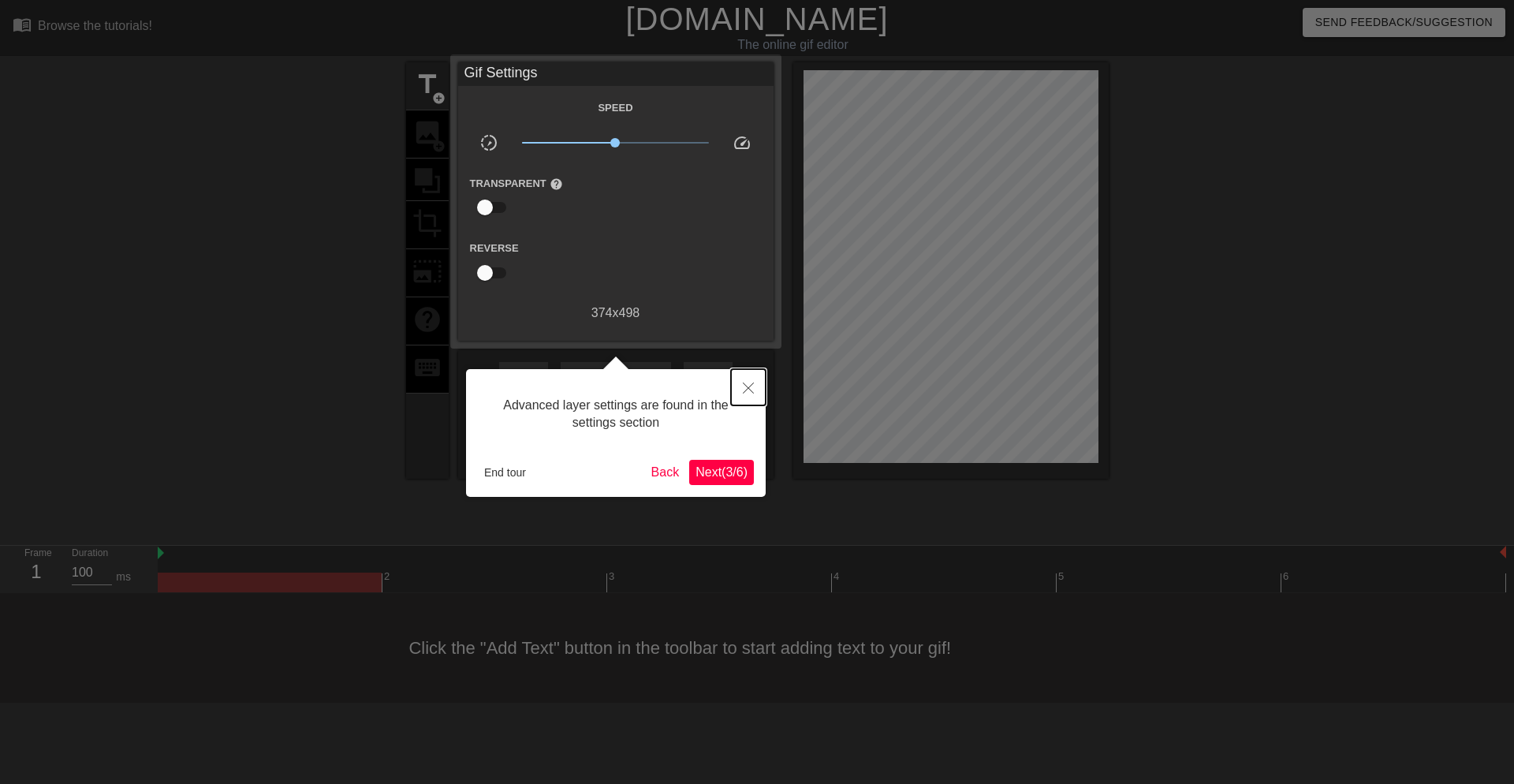
click at [742, 377] on button "Close" at bounding box center [748, 387] width 34 height 36
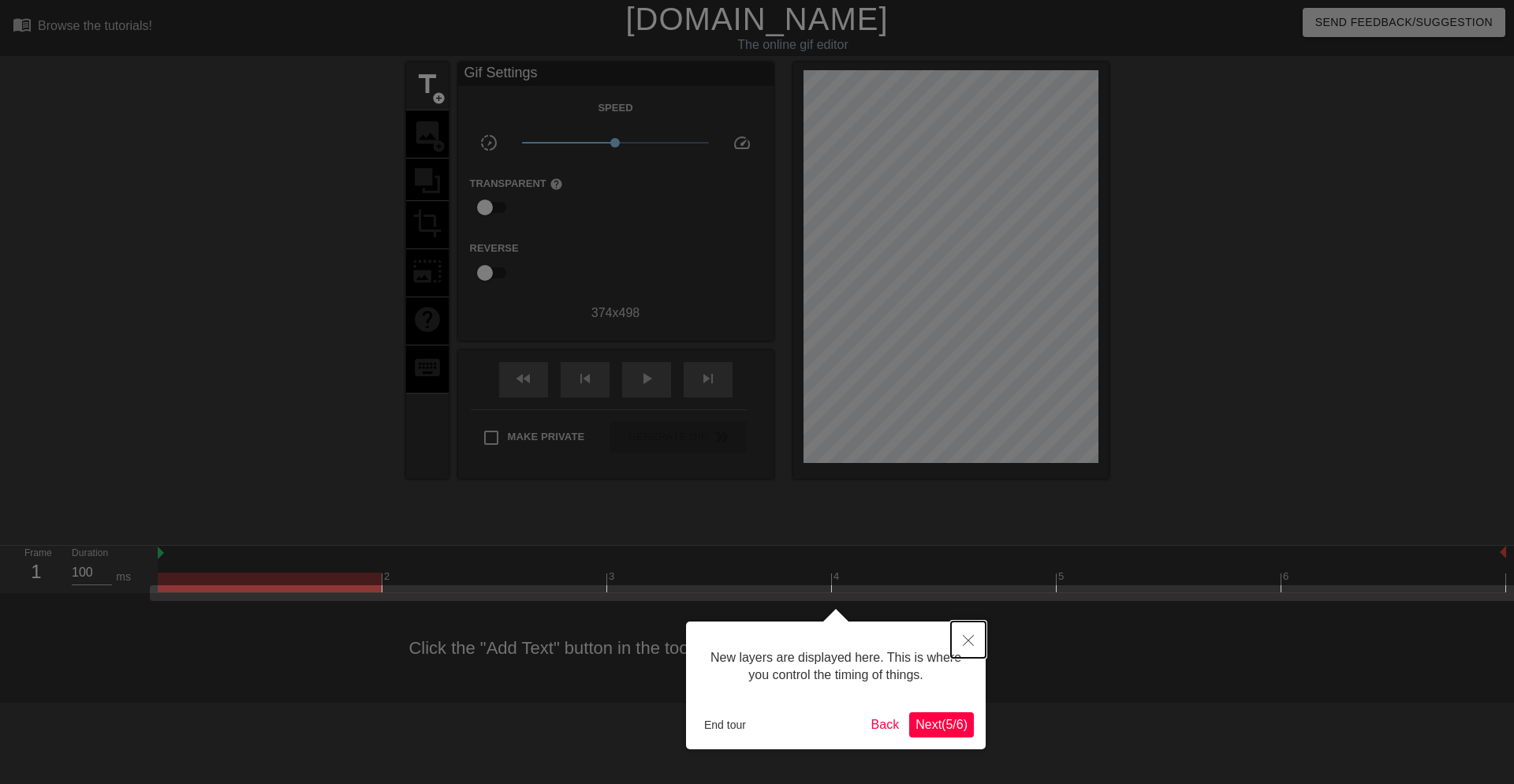
click at [970, 649] on button "Close" at bounding box center [968, 640] width 34 height 36
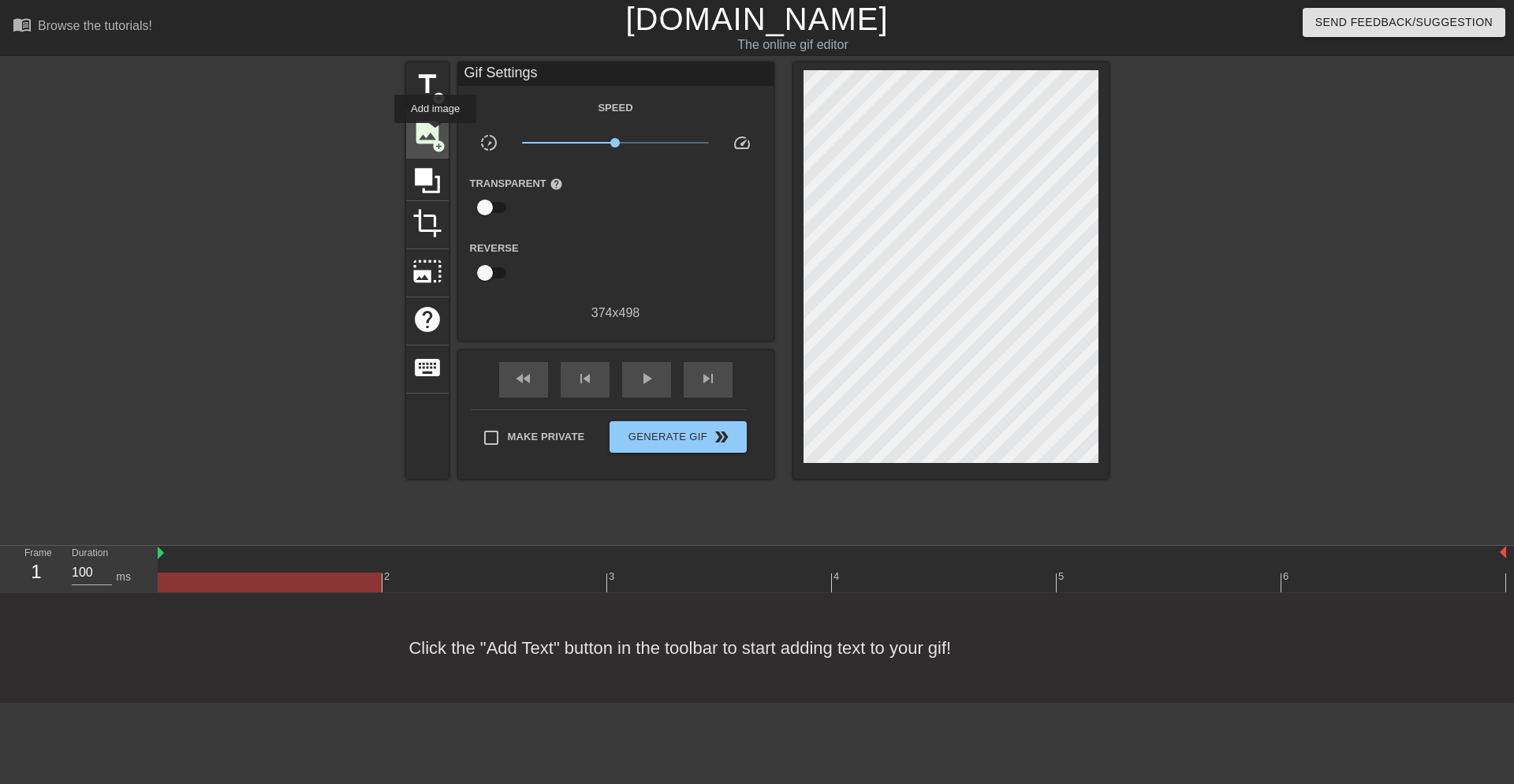
click at [435, 134] on span "image" at bounding box center [427, 132] width 30 height 30
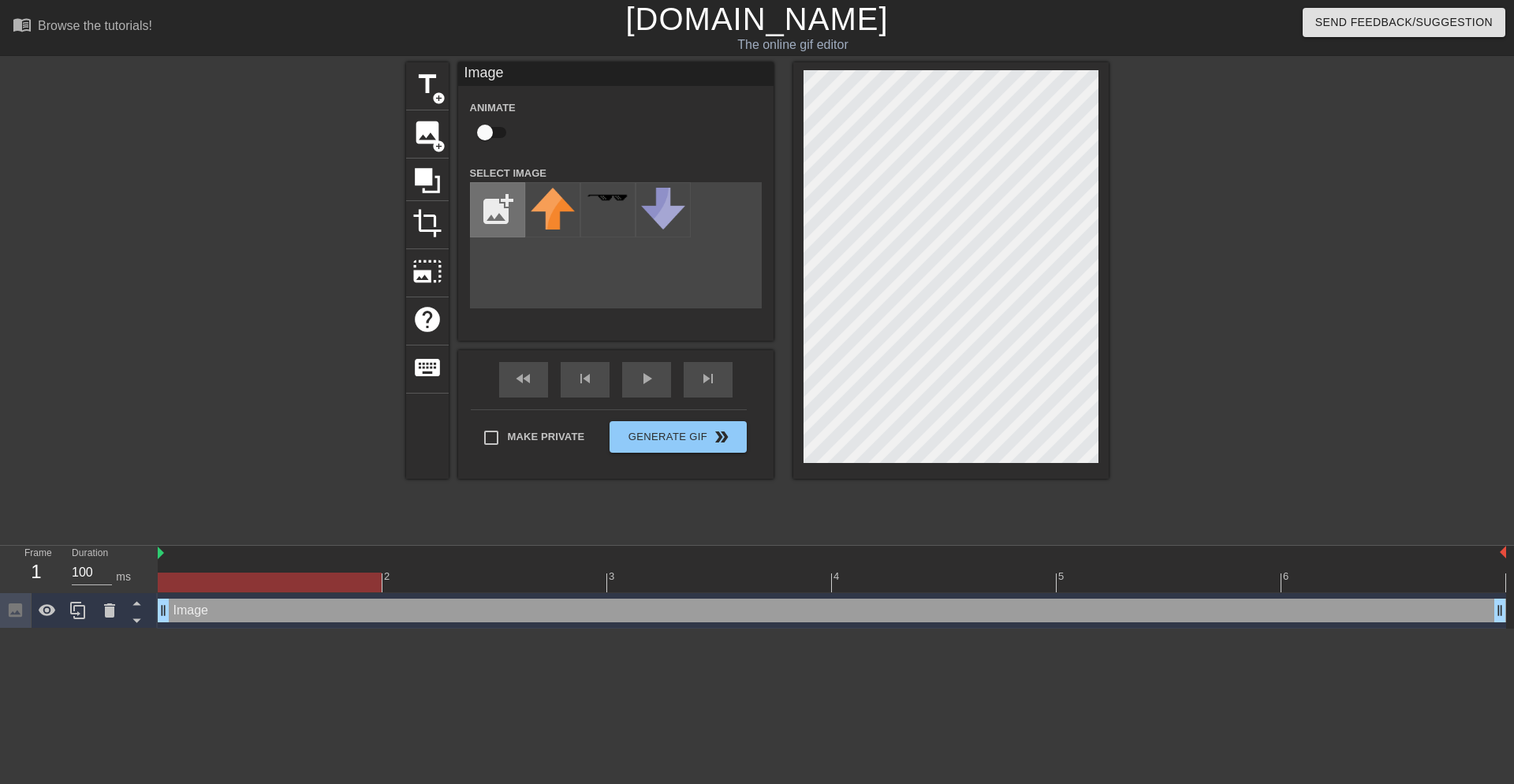
click at [513, 208] on input "file" at bounding box center [498, 210] width 54 height 54
type input "C:\fakepath\image.png"
click at [561, 207] on div at bounding box center [552, 209] width 55 height 55
click at [1113, 468] on div "title add_circle image add_circle crop photo_size_select_large help keyboard Im…" at bounding box center [757, 299] width 1514 height 474
click at [1268, 349] on div at bounding box center [1246, 299] width 237 height 474
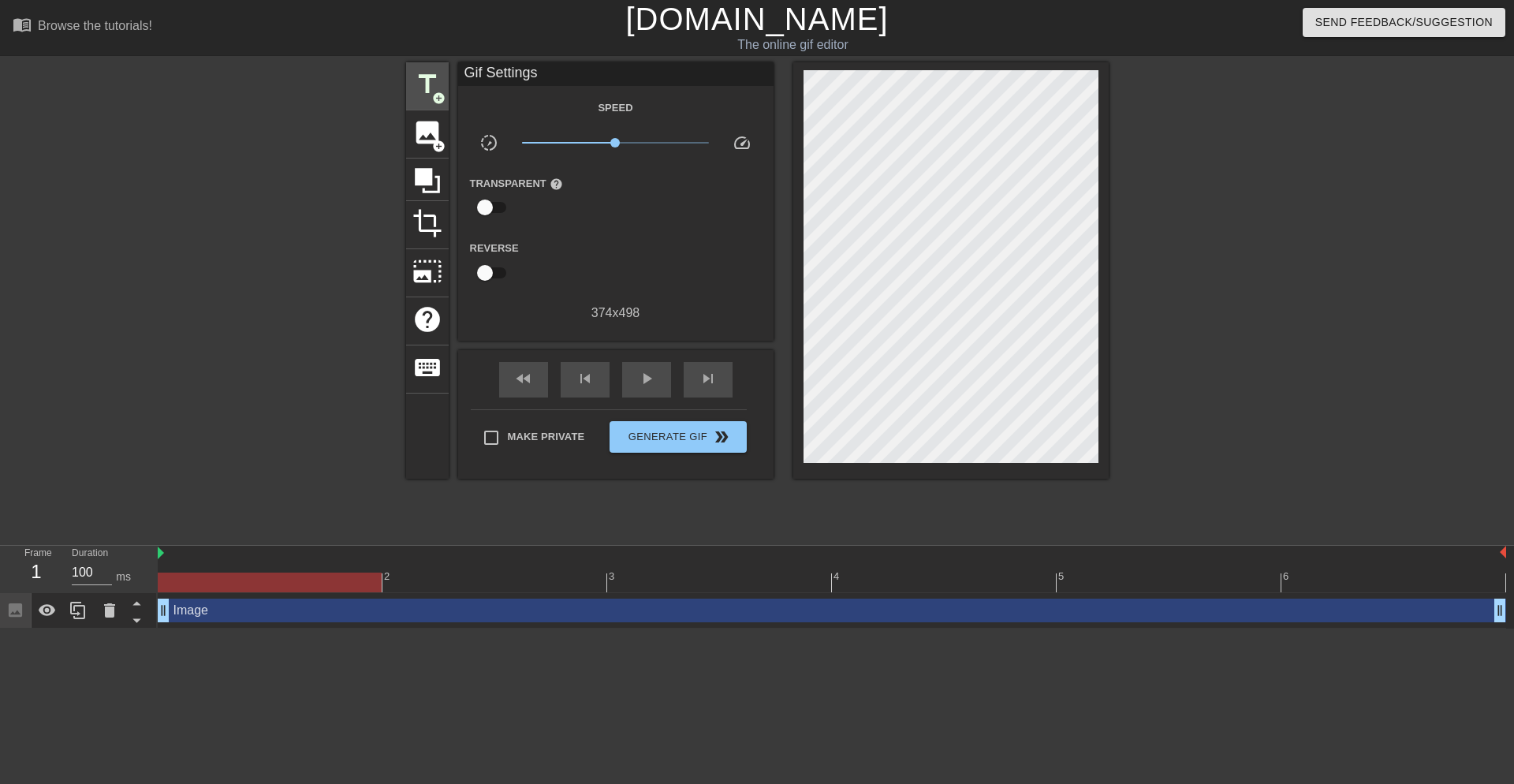
click at [427, 86] on span "title" at bounding box center [427, 84] width 30 height 30
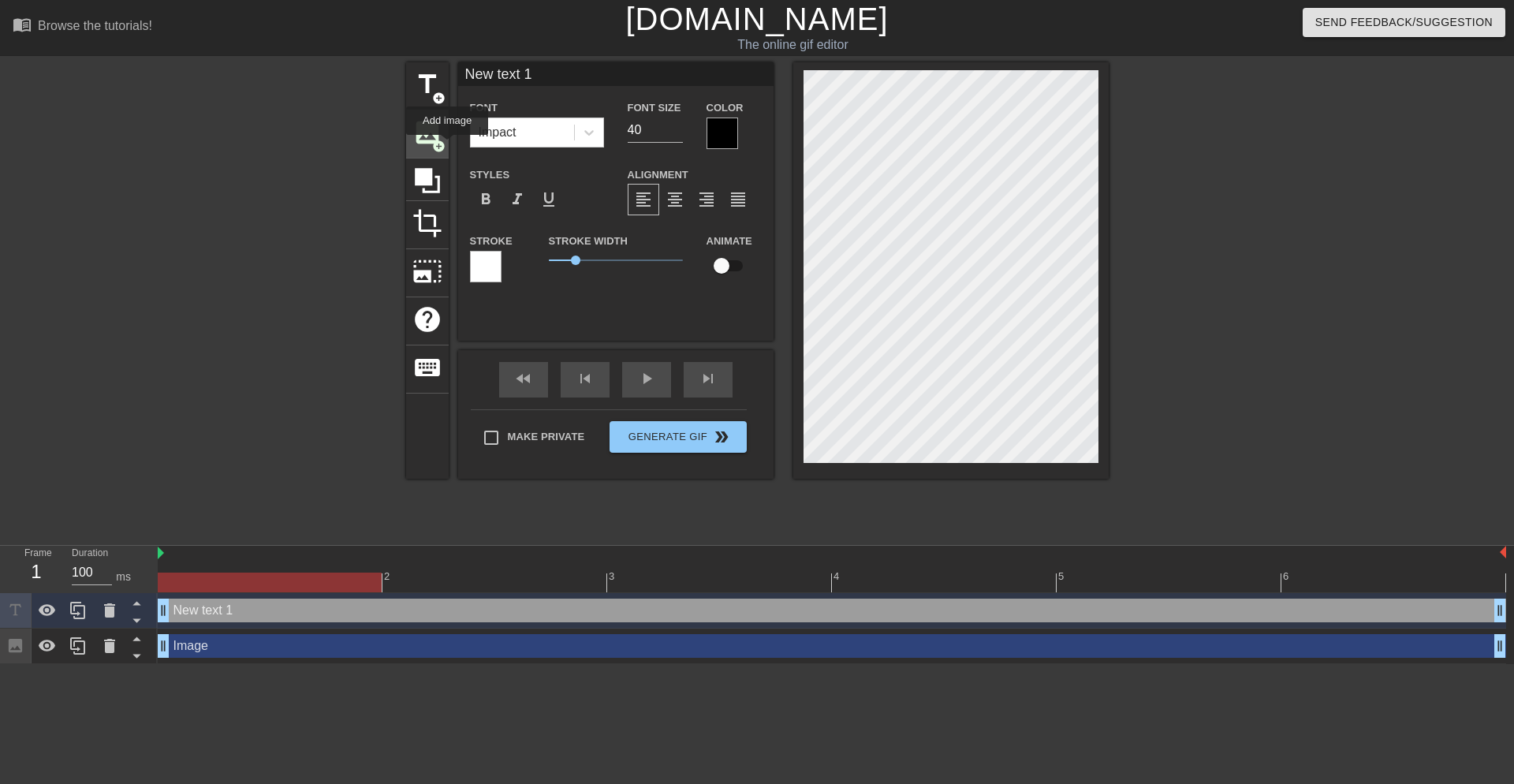
click at [447, 145] on div "image add_circle" at bounding box center [428, 134] width 43 height 48
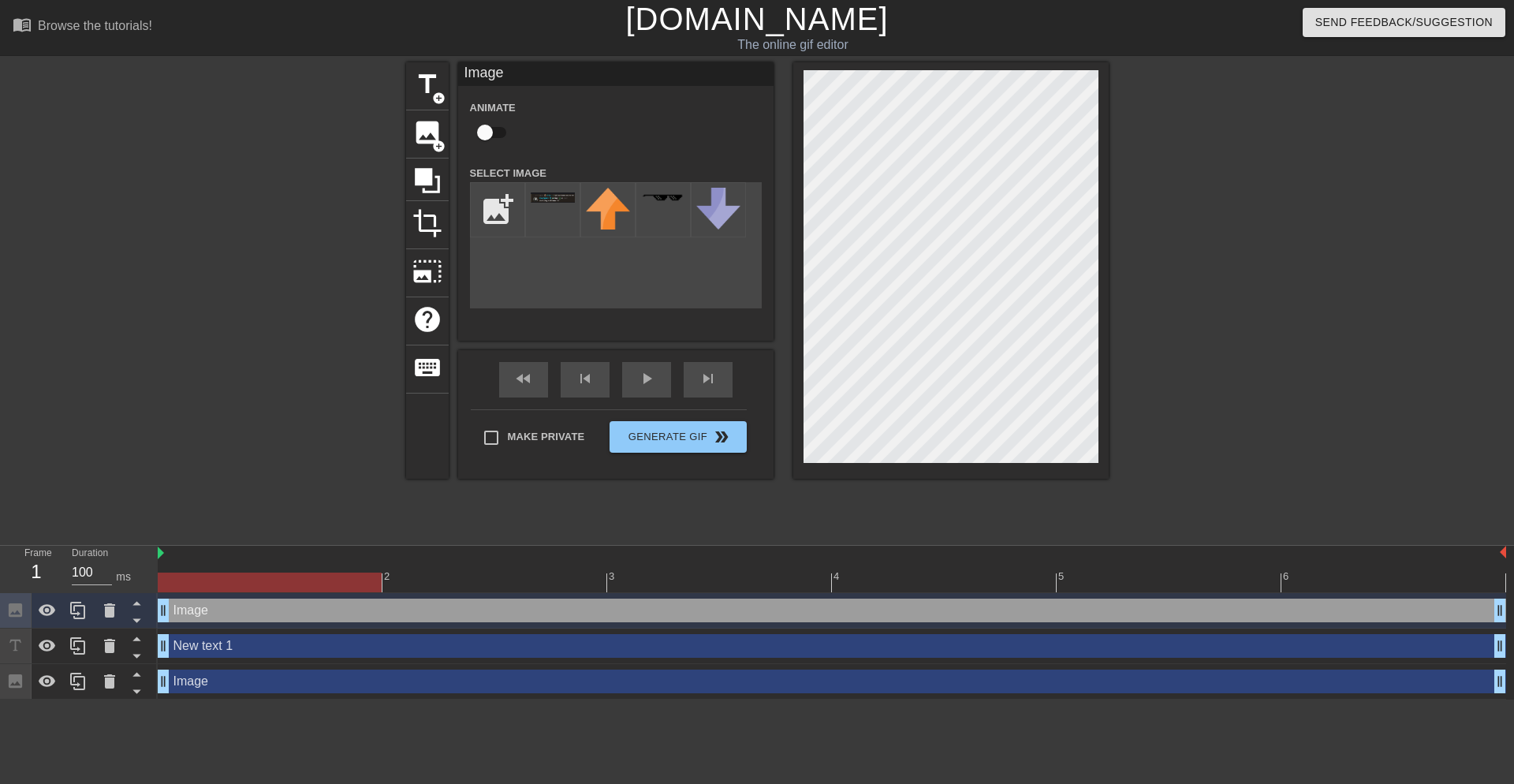
click at [907, 533] on div "title add_circle image add_circle crop photo_size_select_large help keyboard Im…" at bounding box center [758, 299] width 703 height 474
click at [697, 439] on span "Generate Gif double_arrow" at bounding box center [678, 436] width 124 height 19
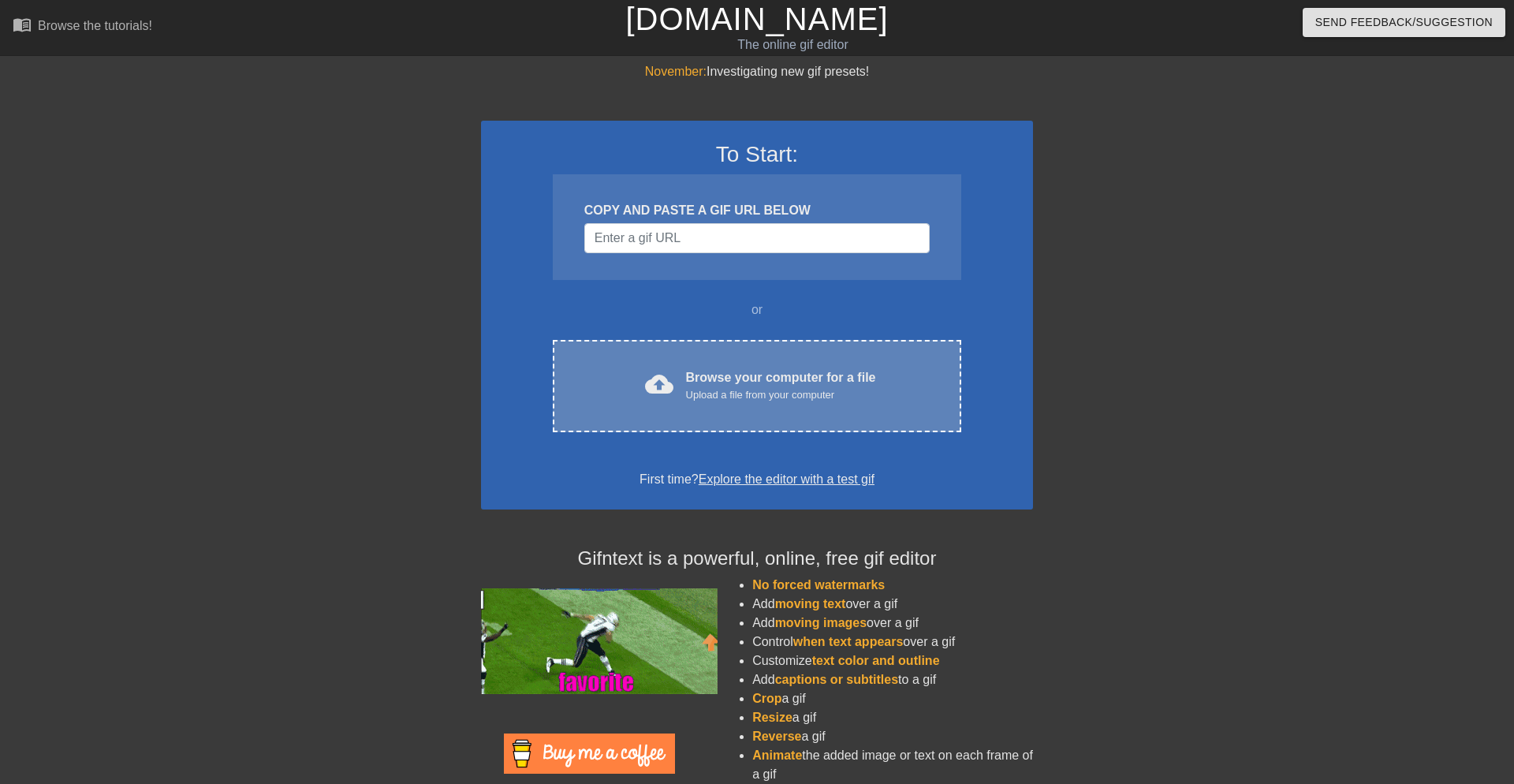
click at [769, 391] on div "Upload a file from your computer" at bounding box center [781, 394] width 190 height 16
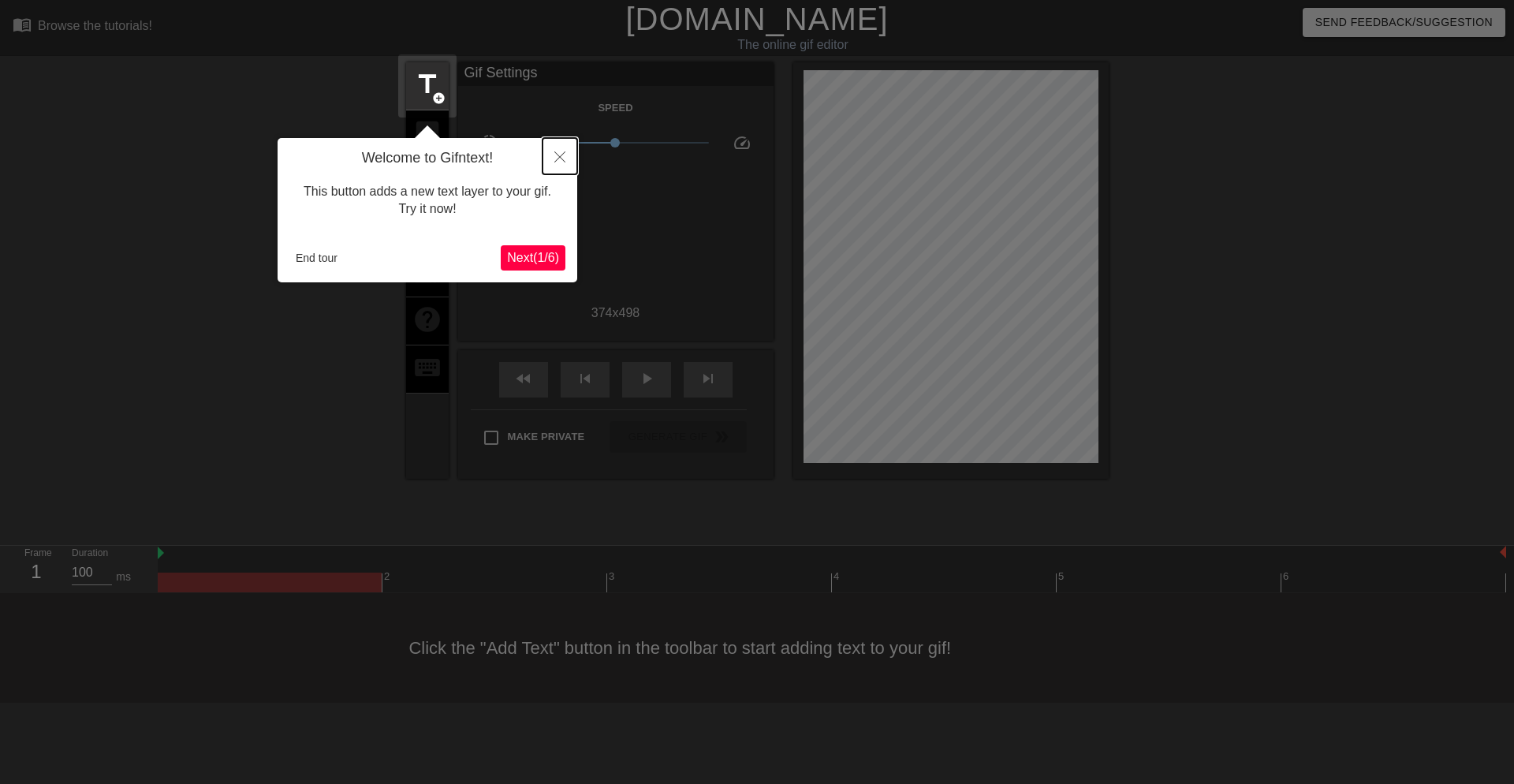
click at [570, 148] on button "Close" at bounding box center [559, 156] width 34 height 36
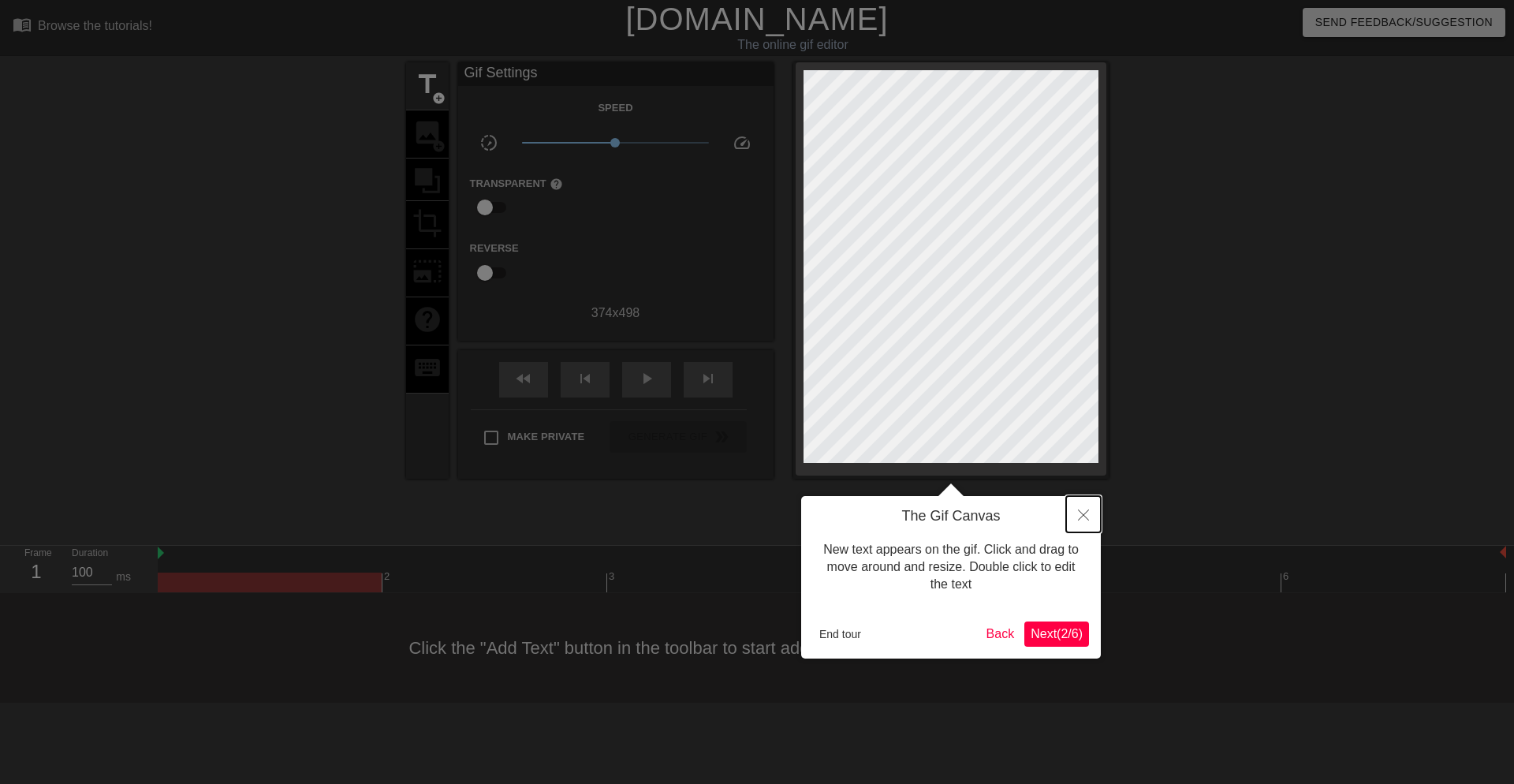
click at [1067, 508] on button "Close" at bounding box center [1083, 514] width 34 height 36
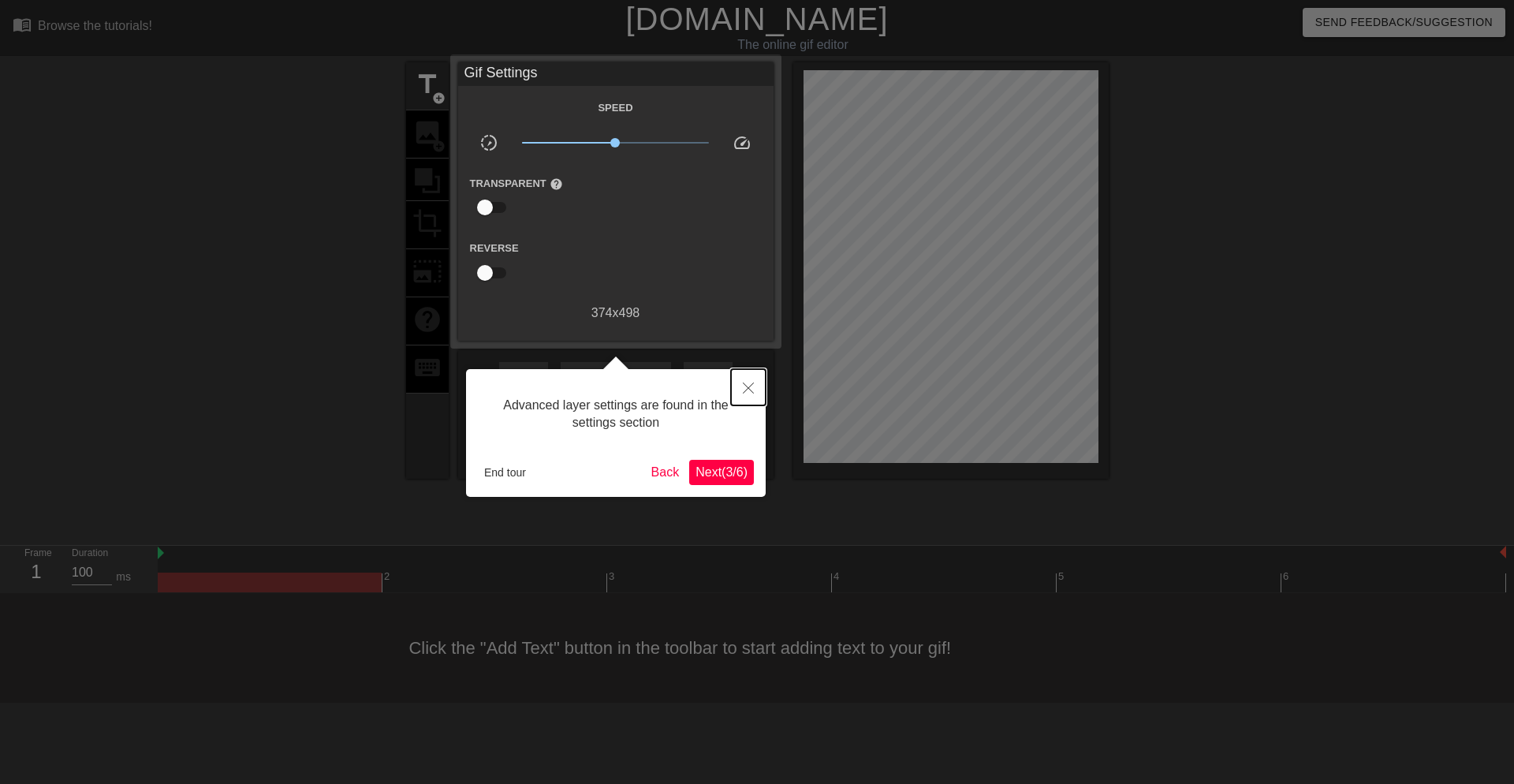
click at [738, 388] on button "Close" at bounding box center [748, 387] width 34 height 36
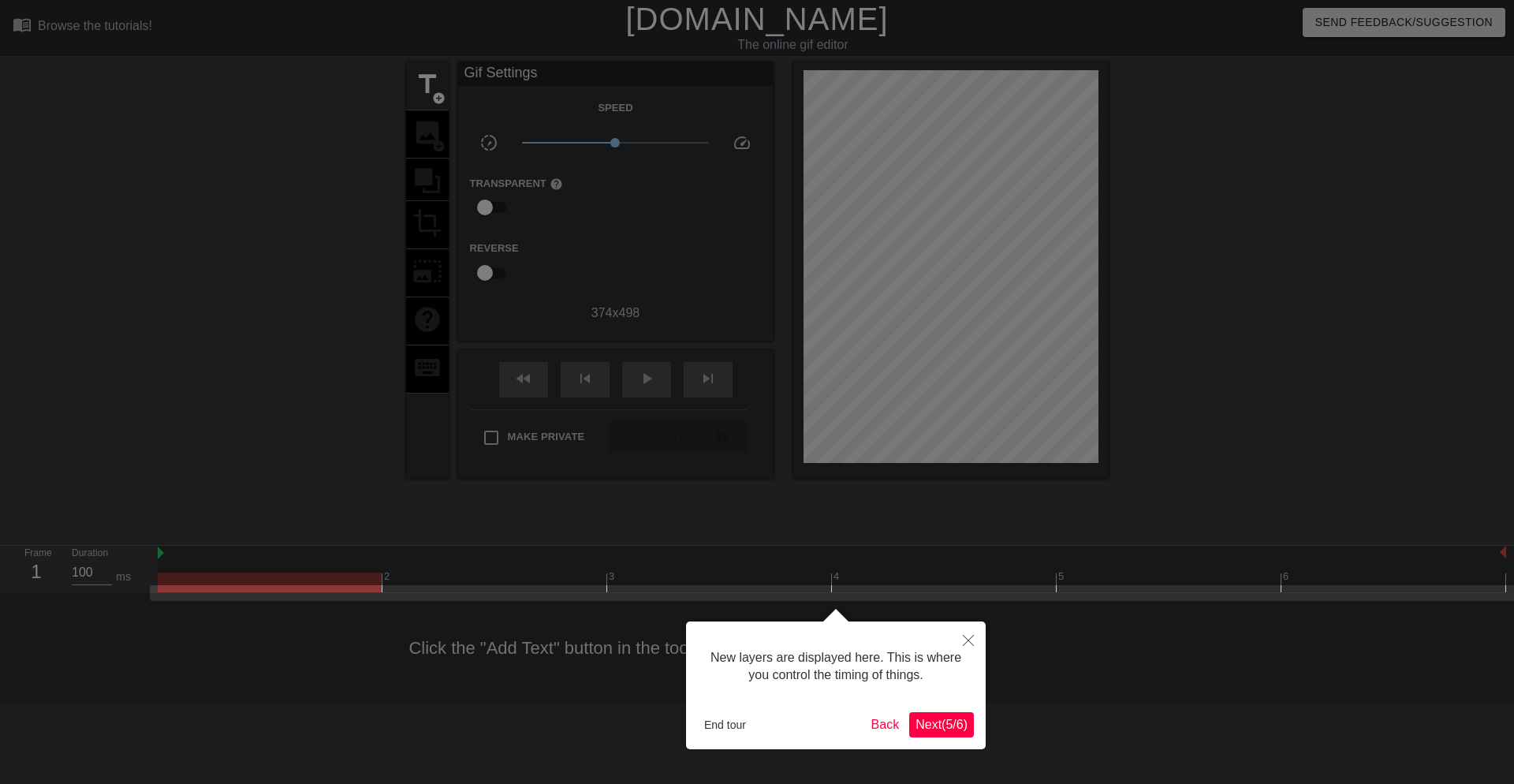
click at [995, 648] on div at bounding box center [757, 392] width 1514 height 784
click at [975, 637] on button "Close" at bounding box center [968, 640] width 34 height 36
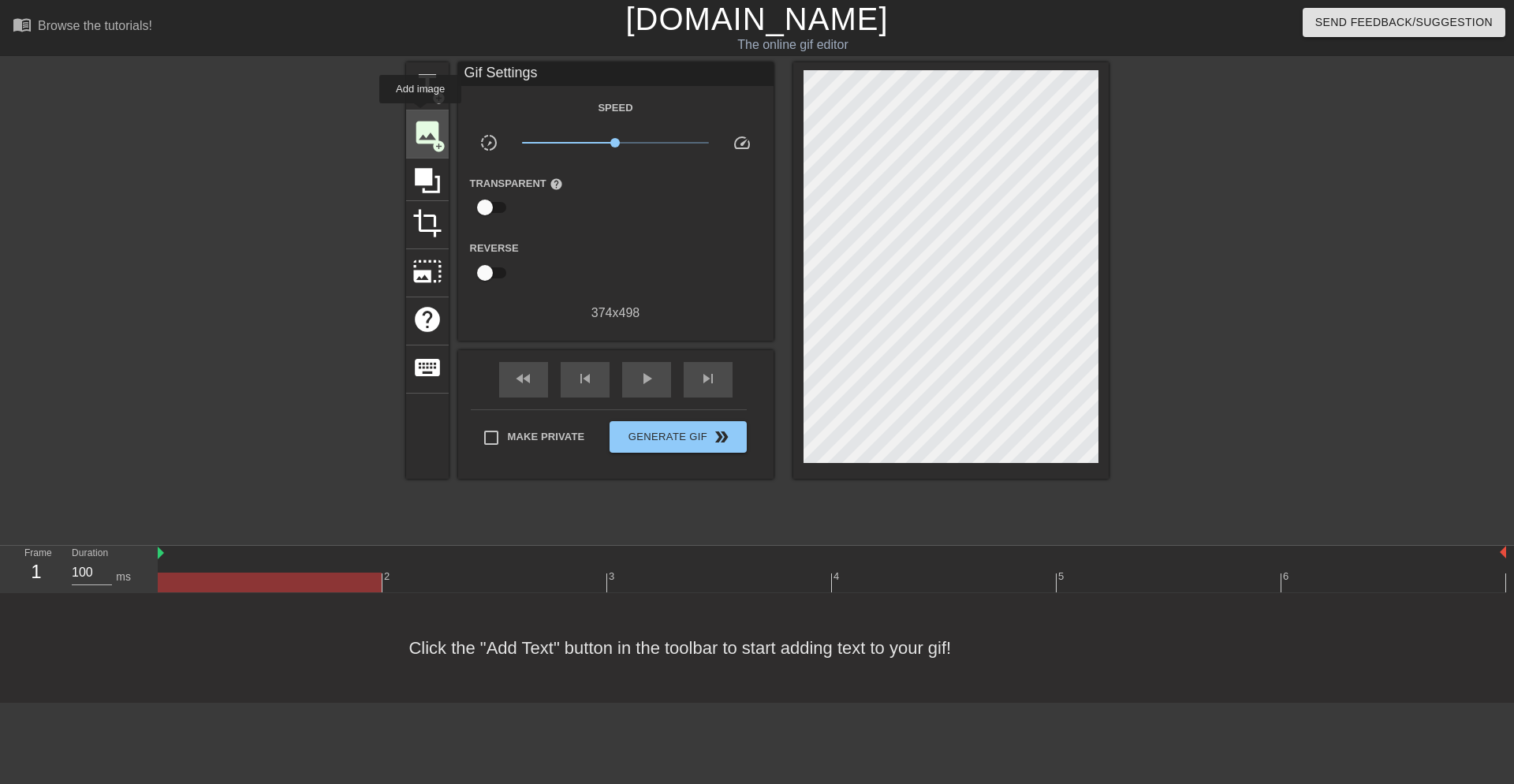
click at [420, 125] on span "image" at bounding box center [427, 132] width 30 height 30
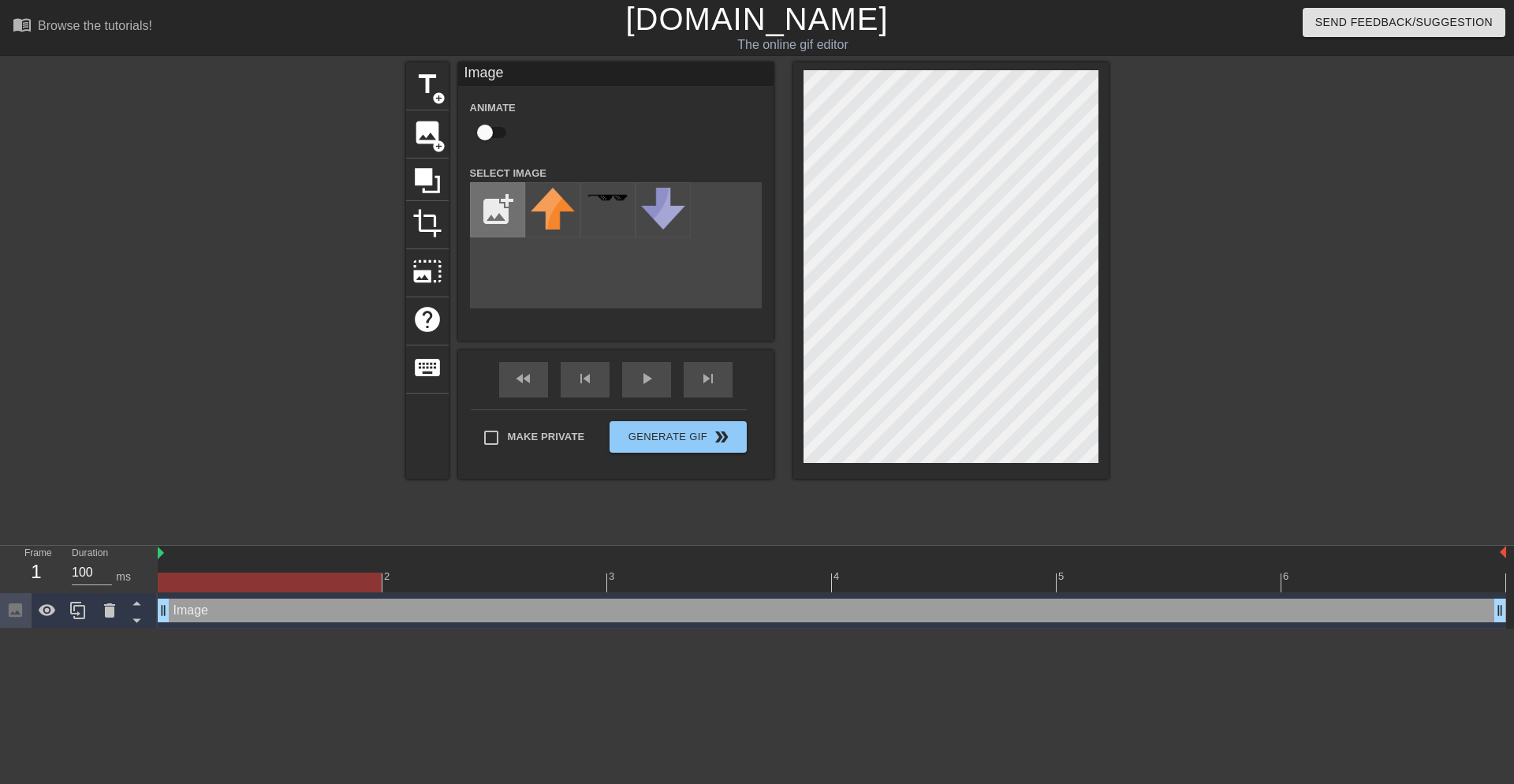
click at [506, 203] on input "file" at bounding box center [498, 210] width 54 height 54
type input "C:\fakepath\image.png"
click at [542, 214] on div at bounding box center [552, 209] width 55 height 55
click at [1112, 466] on div "title add_circle image add_circle crop photo_size_select_large help keyboard Im…" at bounding box center [757, 299] width 1514 height 474
click at [1321, 318] on div at bounding box center [1246, 299] width 237 height 474
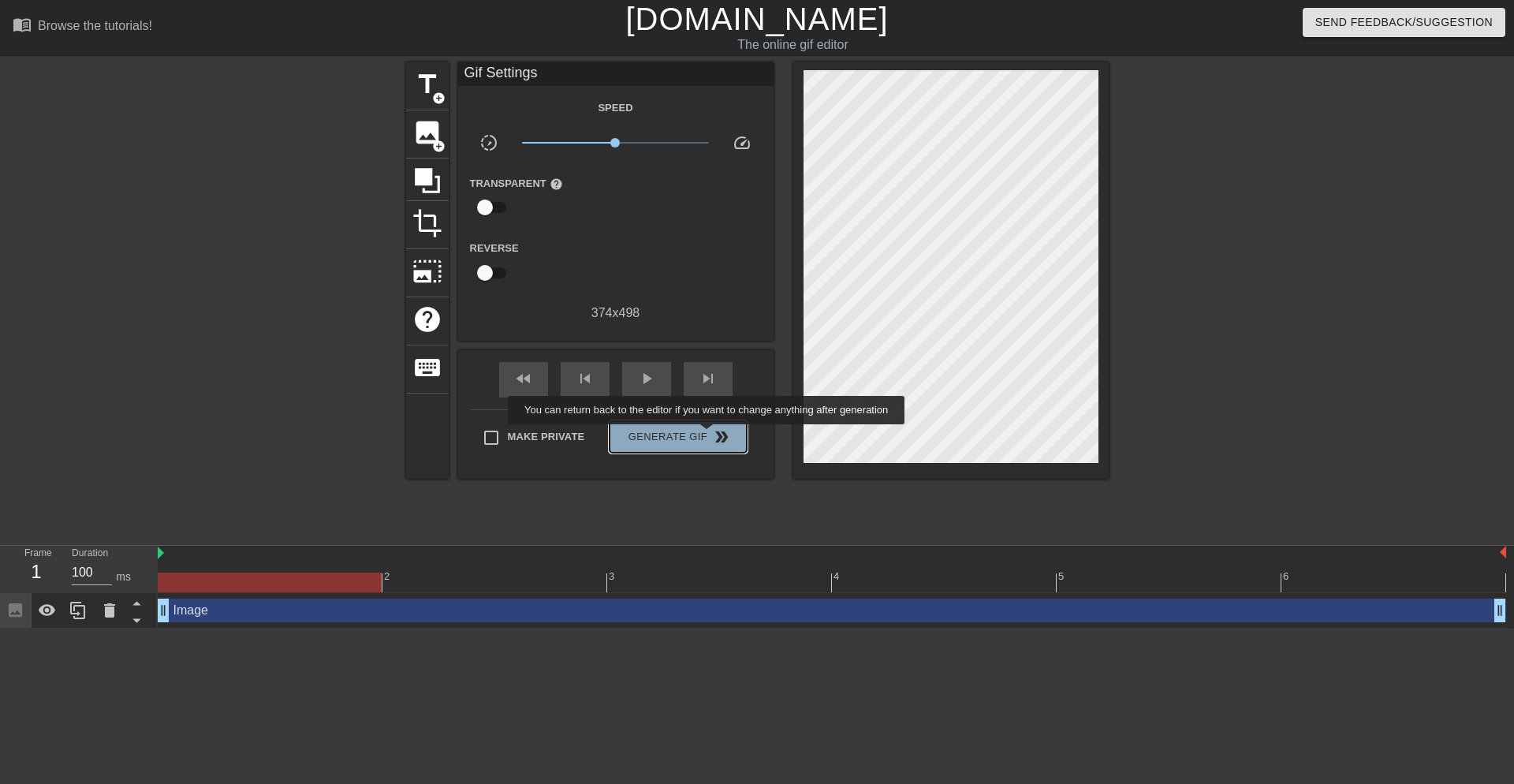
click at [709, 435] on span "Generate Gif double_arrow" at bounding box center [678, 436] width 124 height 19
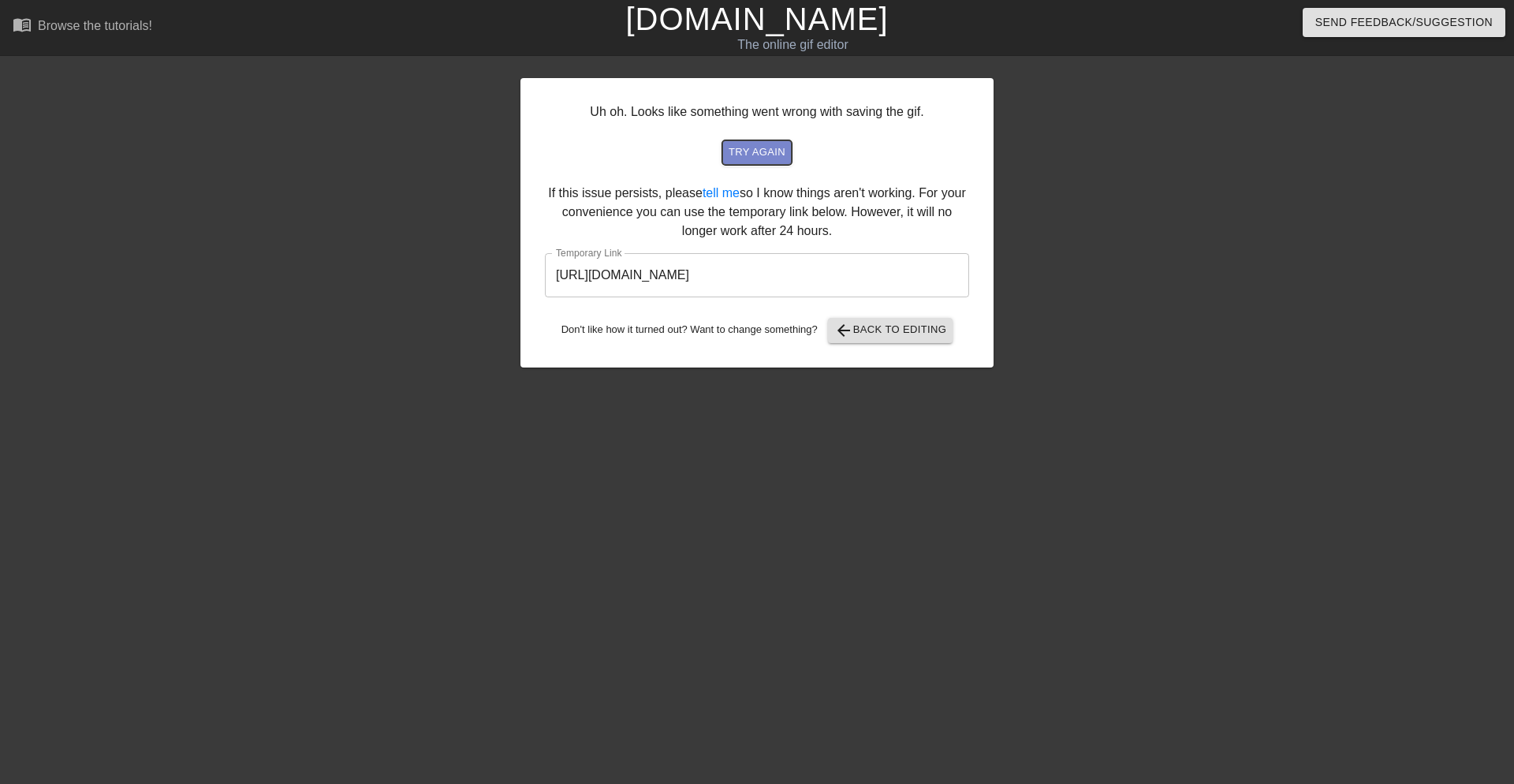
click at [764, 151] on span "try again" at bounding box center [757, 152] width 57 height 18
drag, startPoint x: 901, startPoint y: 284, endPoint x: 444, endPoint y: 272, distance: 457.2
click at [544, 272] on input "[URL][DOMAIN_NAME]" at bounding box center [756, 275] width 424 height 44
